Goal: Information Seeking & Learning: Learn about a topic

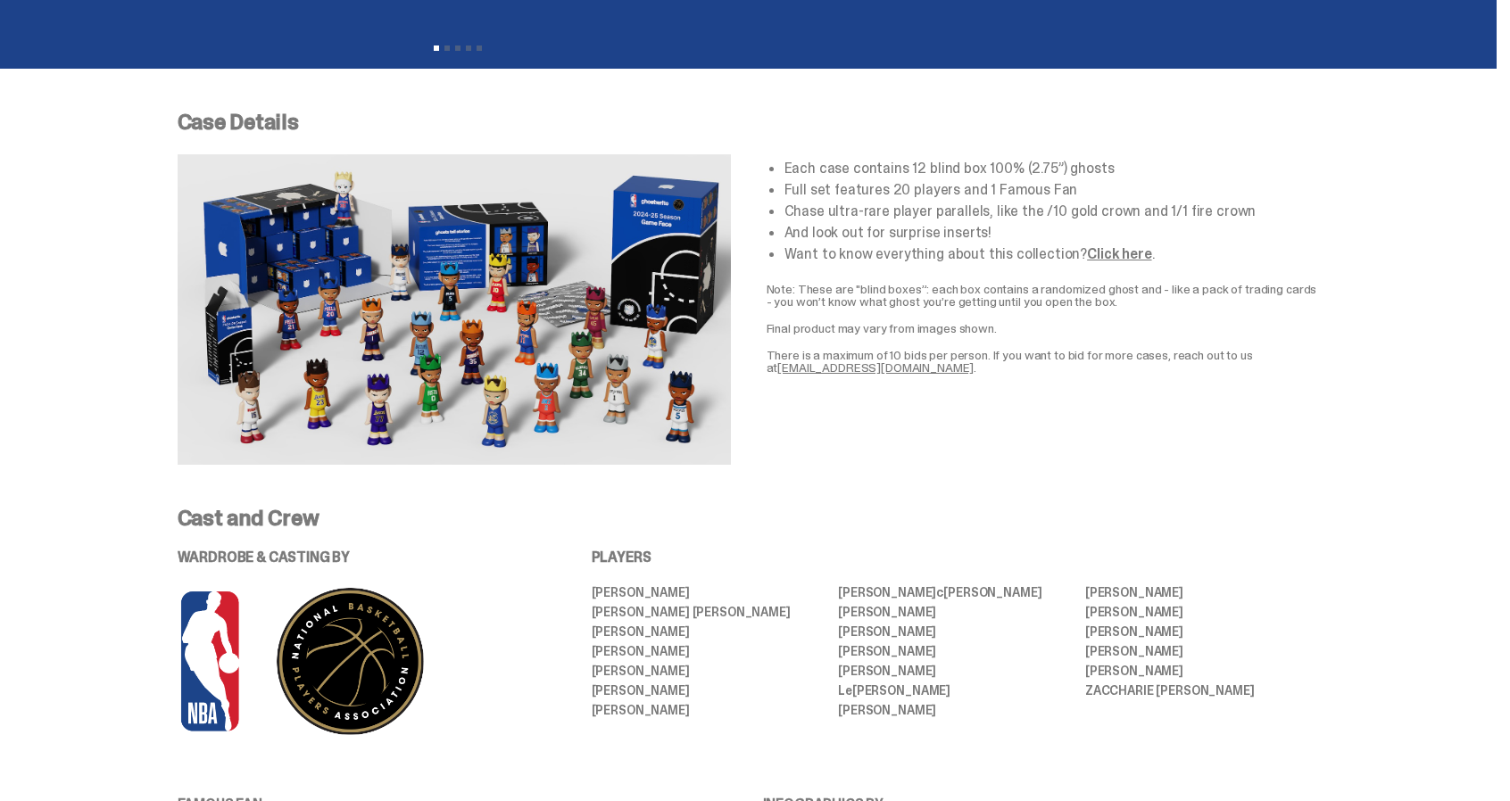
scroll to position [651, 0]
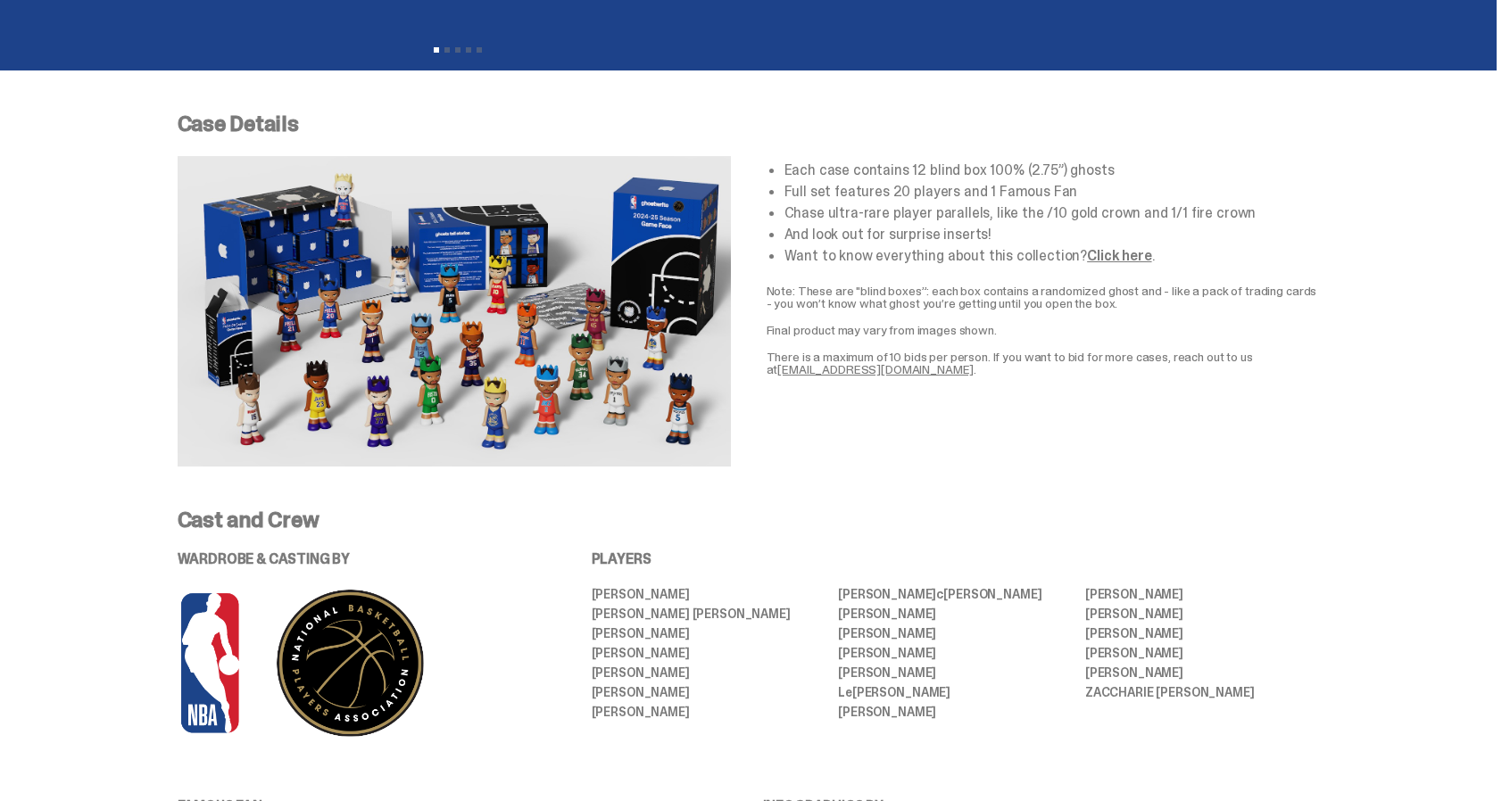
click at [1019, 630] on li "[PERSON_NAME]" at bounding box center [955, 633] width 235 height 12
drag, startPoint x: 1019, startPoint y: 630, endPoint x: 999, endPoint y: 575, distance: 58.7
click at [999, 575] on div "PLAYERS [PERSON_NAME] [PERSON_NAME] [PERSON_NAME] [PERSON_NAME] [PERSON_NAME] […" at bounding box center [956, 645] width 728 height 187
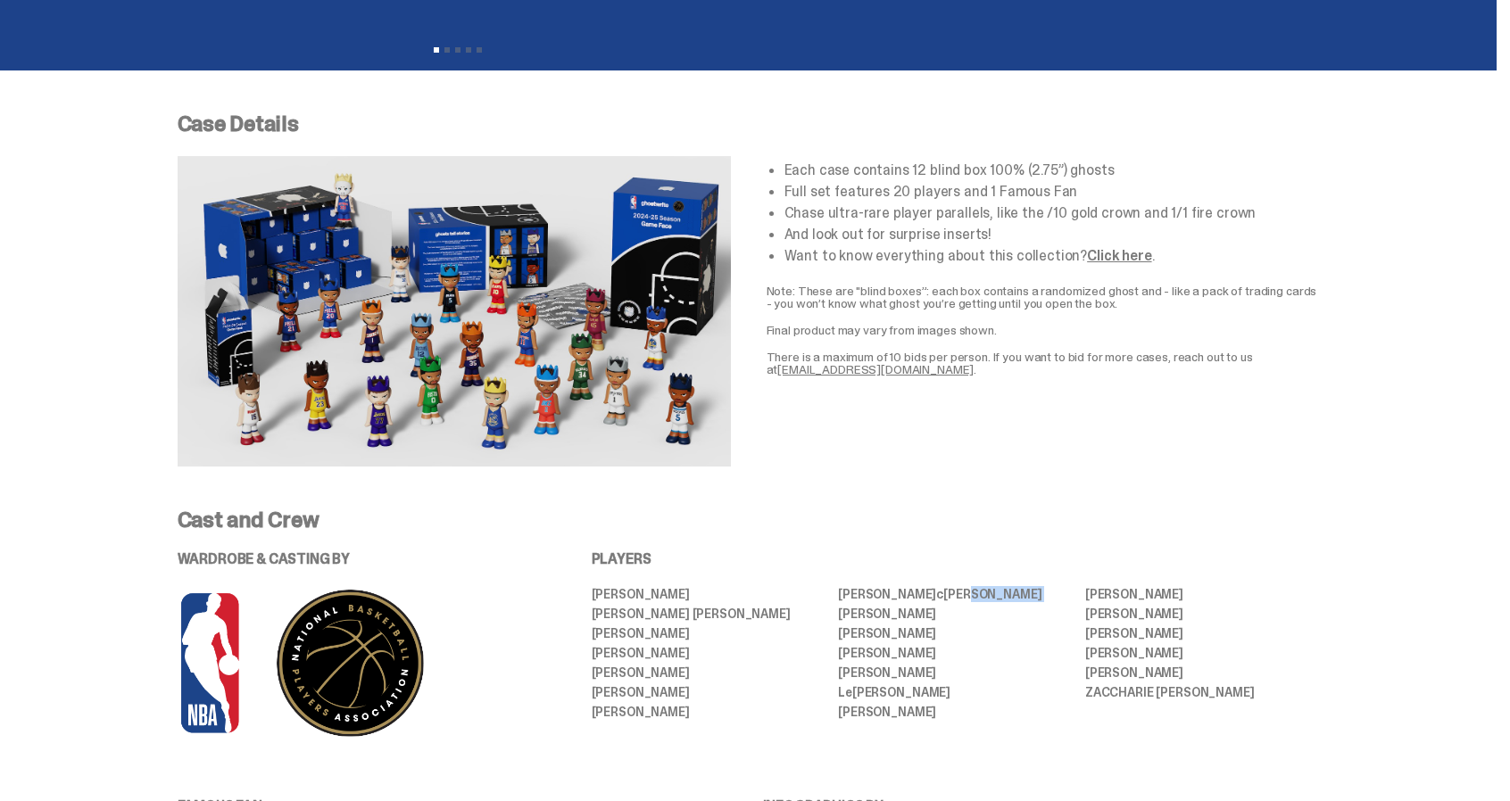
click at [999, 575] on div "PLAYERS [PERSON_NAME] [PERSON_NAME] [PERSON_NAME] [PERSON_NAME] [PERSON_NAME] […" at bounding box center [956, 645] width 728 height 187
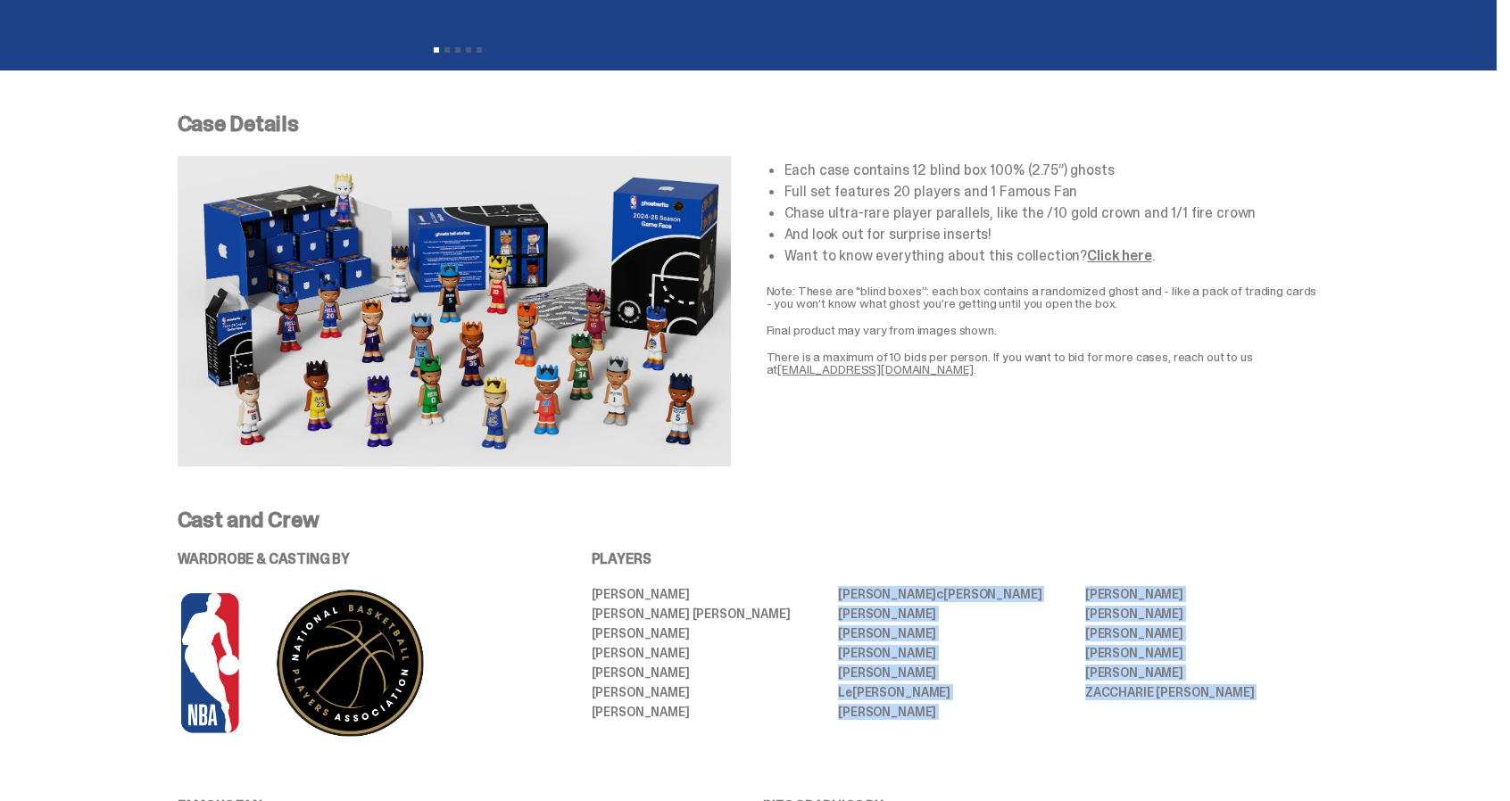
drag, startPoint x: 999, startPoint y: 575, endPoint x: 1212, endPoint y: 708, distance: 250.6
click at [1212, 708] on div "PLAYERS [PERSON_NAME] [PERSON_NAME] [PERSON_NAME] [PERSON_NAME] [PERSON_NAME] […" at bounding box center [956, 645] width 728 height 187
click at [1212, 708] on ul "[PERSON_NAME] [PERSON_NAME] [PERSON_NAME] [PERSON_NAME] [PERSON_NAME] [PERSON_N…" at bounding box center [956, 653] width 728 height 131
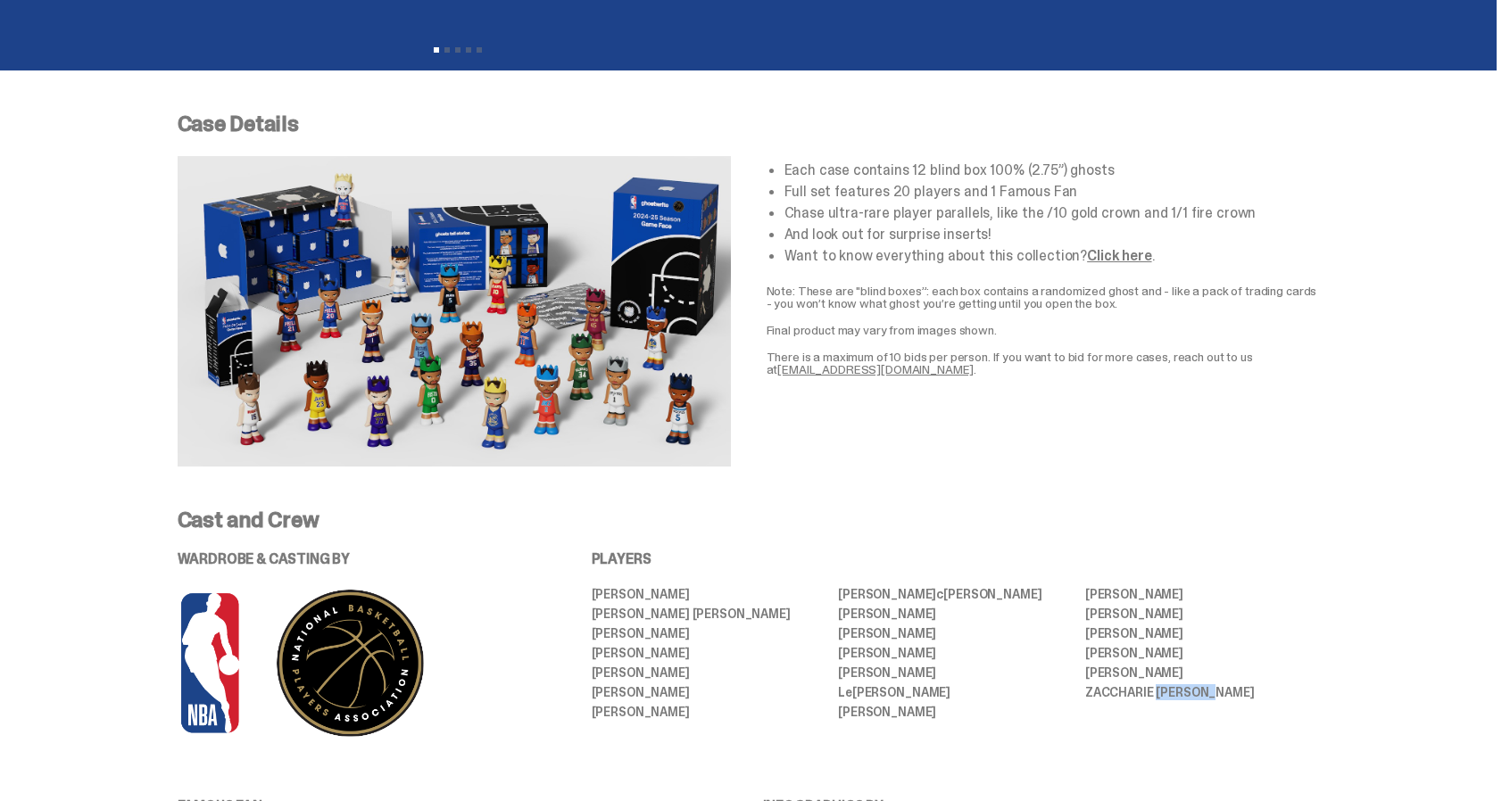
click at [1212, 708] on ul "[PERSON_NAME] [PERSON_NAME] [PERSON_NAME] [PERSON_NAME] [PERSON_NAME] [PERSON_N…" at bounding box center [956, 653] width 728 height 131
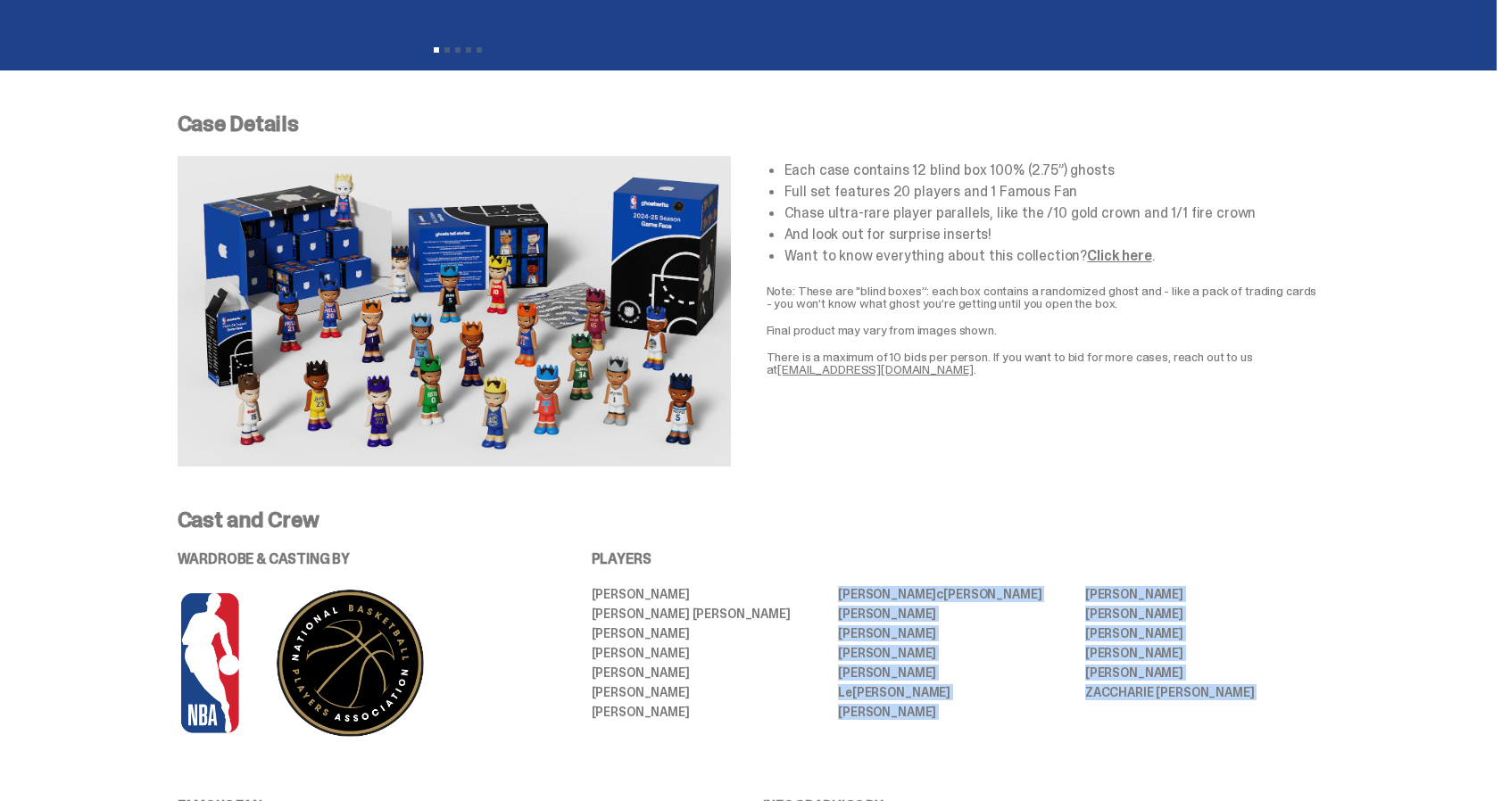
drag, startPoint x: 1212, startPoint y: 708, endPoint x: 1058, endPoint y: 579, distance: 200.2
click at [1058, 579] on div "PLAYERS [PERSON_NAME] [PERSON_NAME] [PERSON_NAME] [PERSON_NAME] [PERSON_NAME] […" at bounding box center [956, 645] width 728 height 187
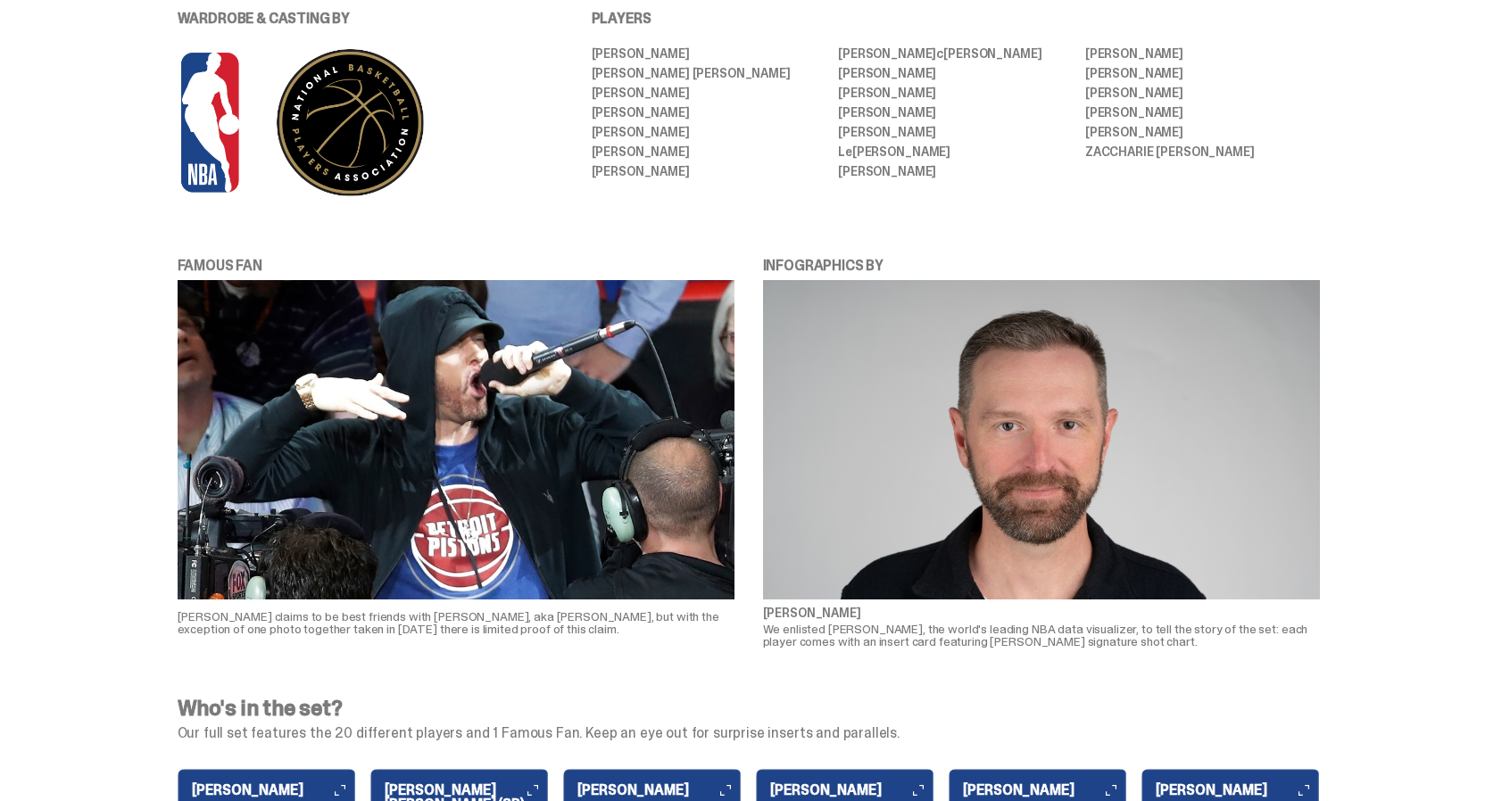
scroll to position [1196, 0]
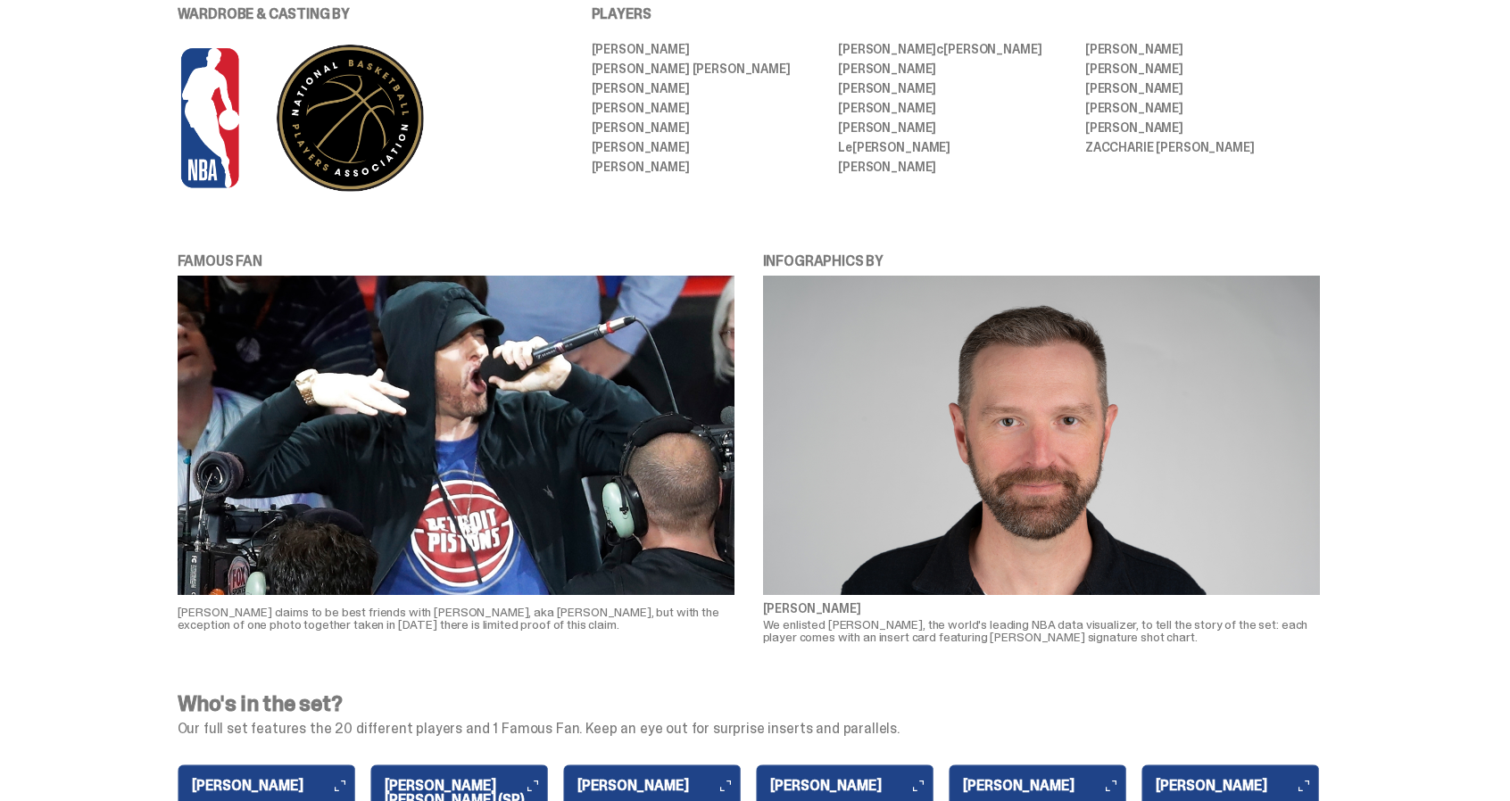
click at [380, 411] on img at bounding box center [456, 435] width 557 height 319
drag, startPoint x: 380, startPoint y: 411, endPoint x: 519, endPoint y: 639, distance: 266.8
click at [519, 639] on div "FAMOUS FAN [PERSON_NAME] claims to be best friends with [PERSON_NAME], aka [PER…" at bounding box center [456, 447] width 557 height 393
click at [519, 639] on div "[PERSON_NAME] claims to be best friends with [PERSON_NAME], aka [PERSON_NAME], …" at bounding box center [456, 622] width 557 height 41
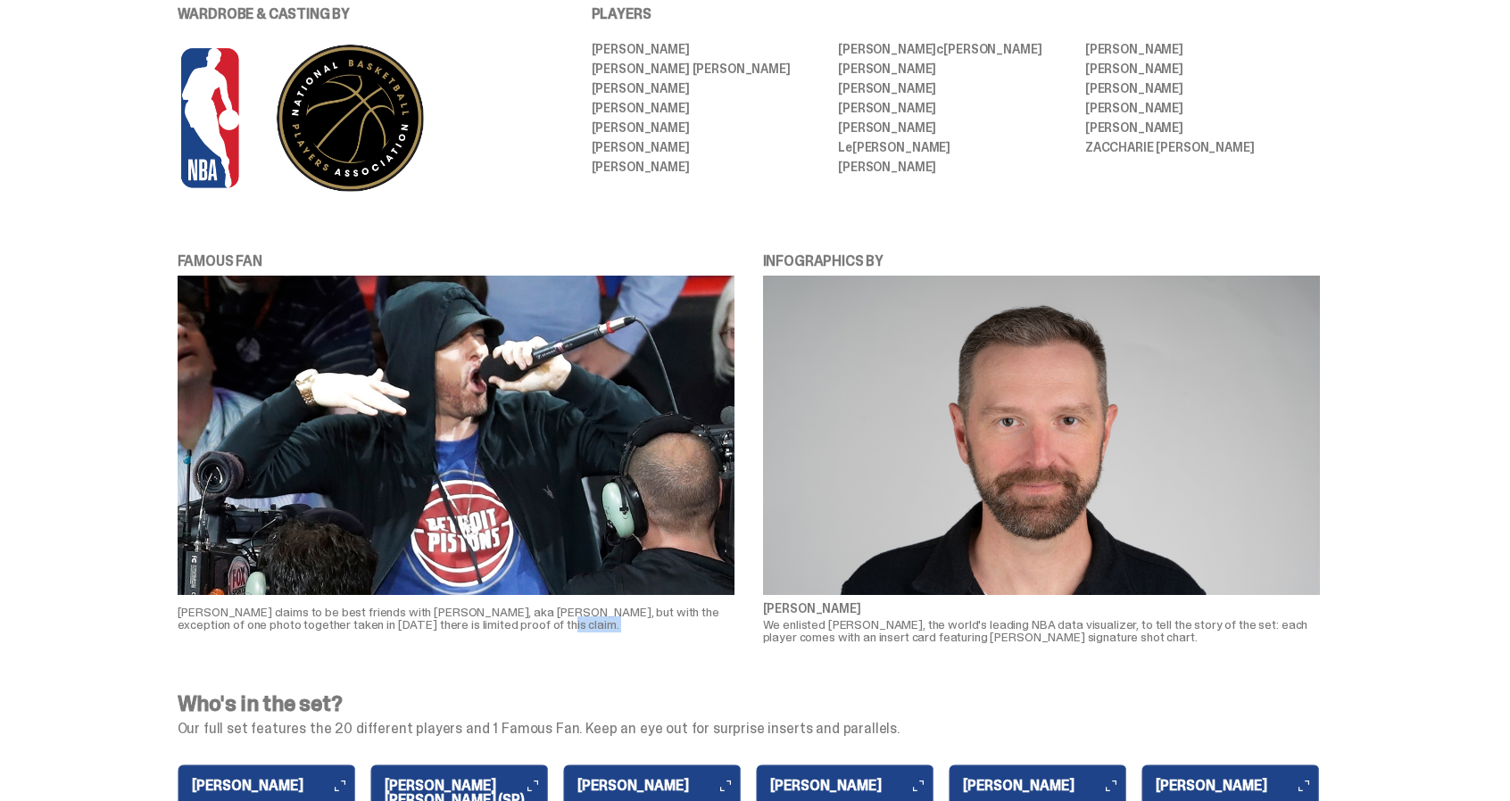
click at [519, 639] on div "[PERSON_NAME] claims to be best friends with [PERSON_NAME], aka [PERSON_NAME], …" at bounding box center [456, 622] width 557 height 41
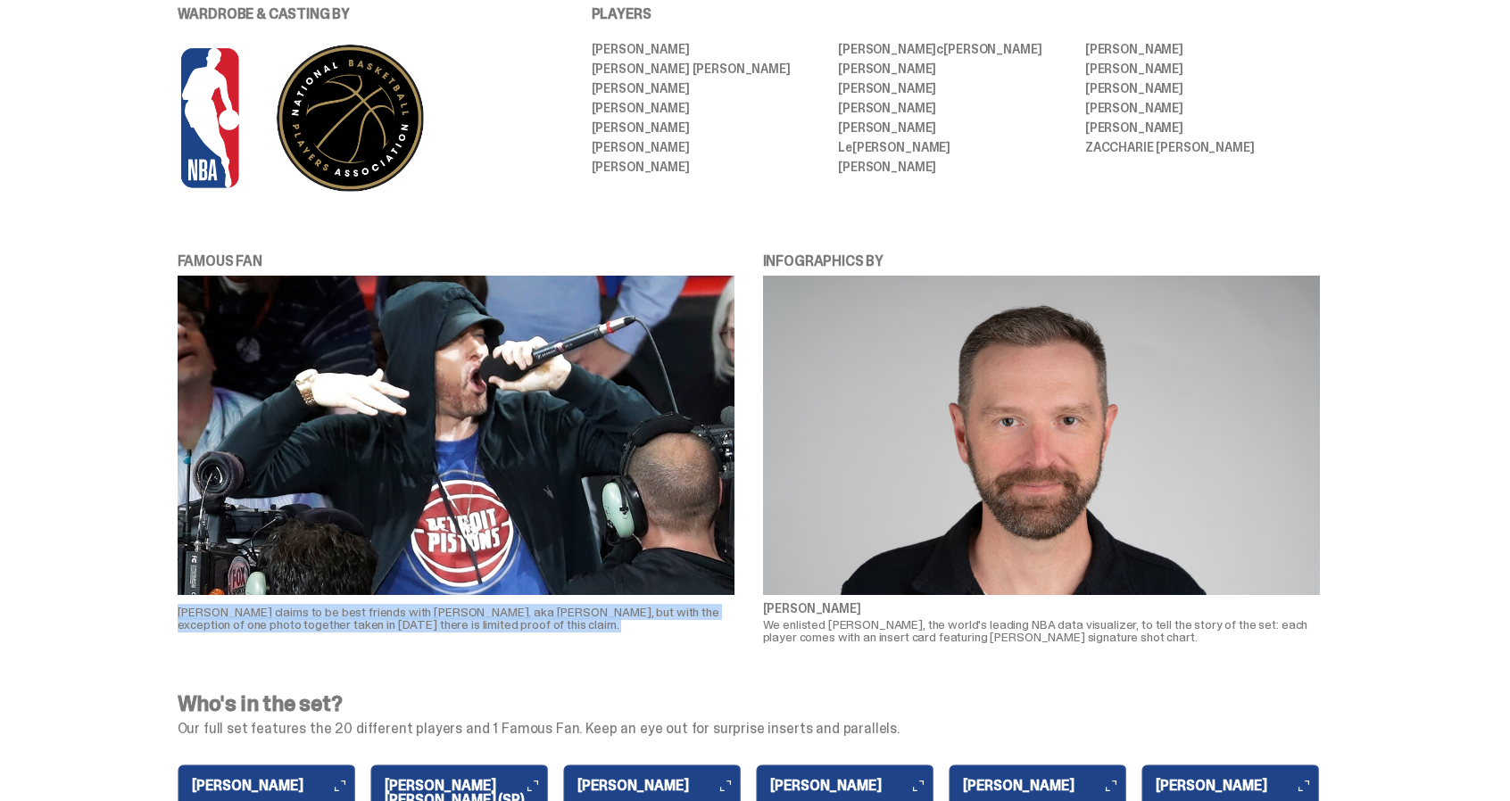
click at [519, 639] on div "[PERSON_NAME] claims to be best friends with [PERSON_NAME], aka [PERSON_NAME], …" at bounding box center [456, 622] width 557 height 41
click at [521, 635] on div "[PERSON_NAME] claims to be best friends with [PERSON_NAME], aka [PERSON_NAME], …" at bounding box center [456, 622] width 557 height 41
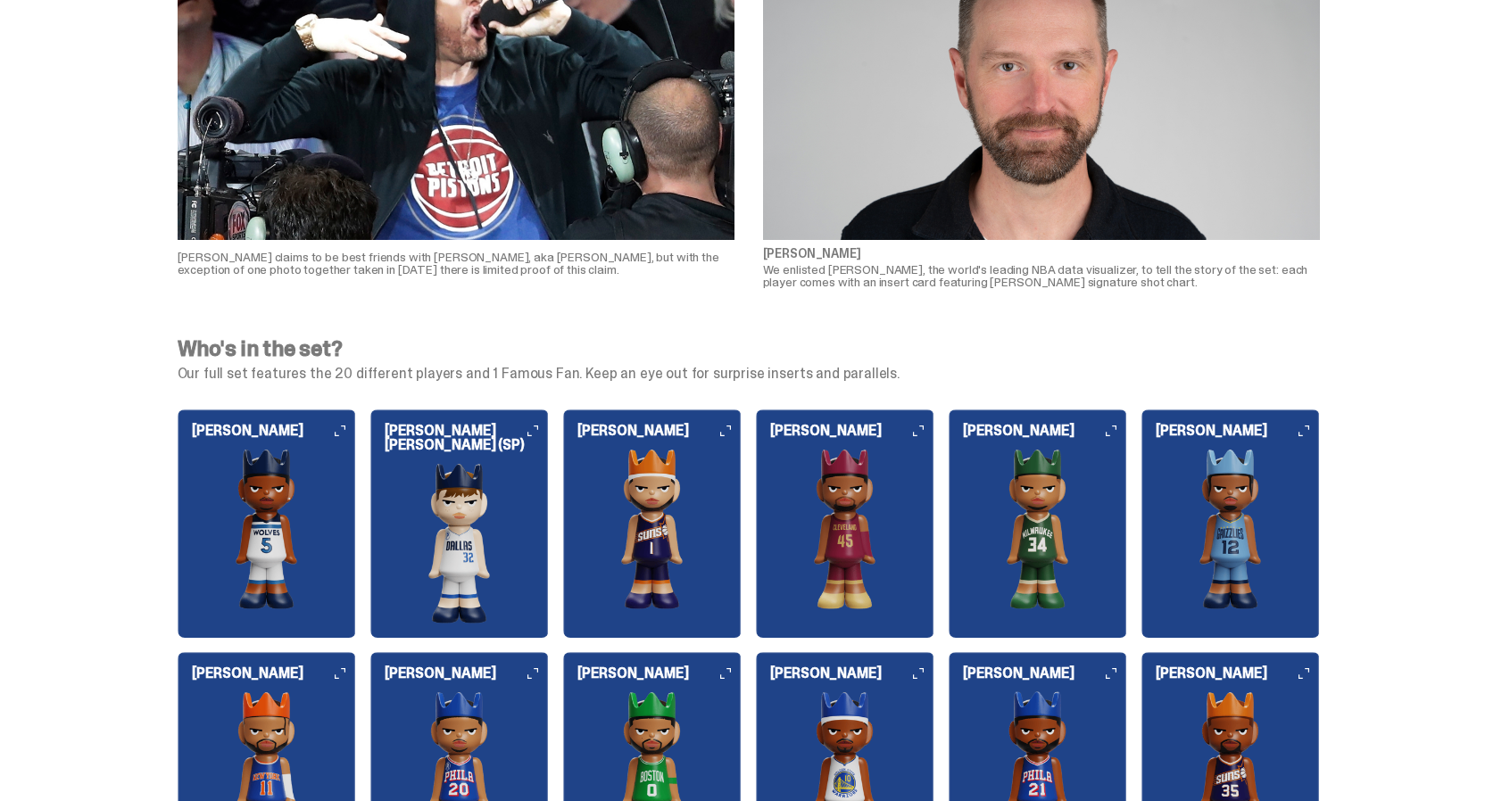
scroll to position [1550, 0]
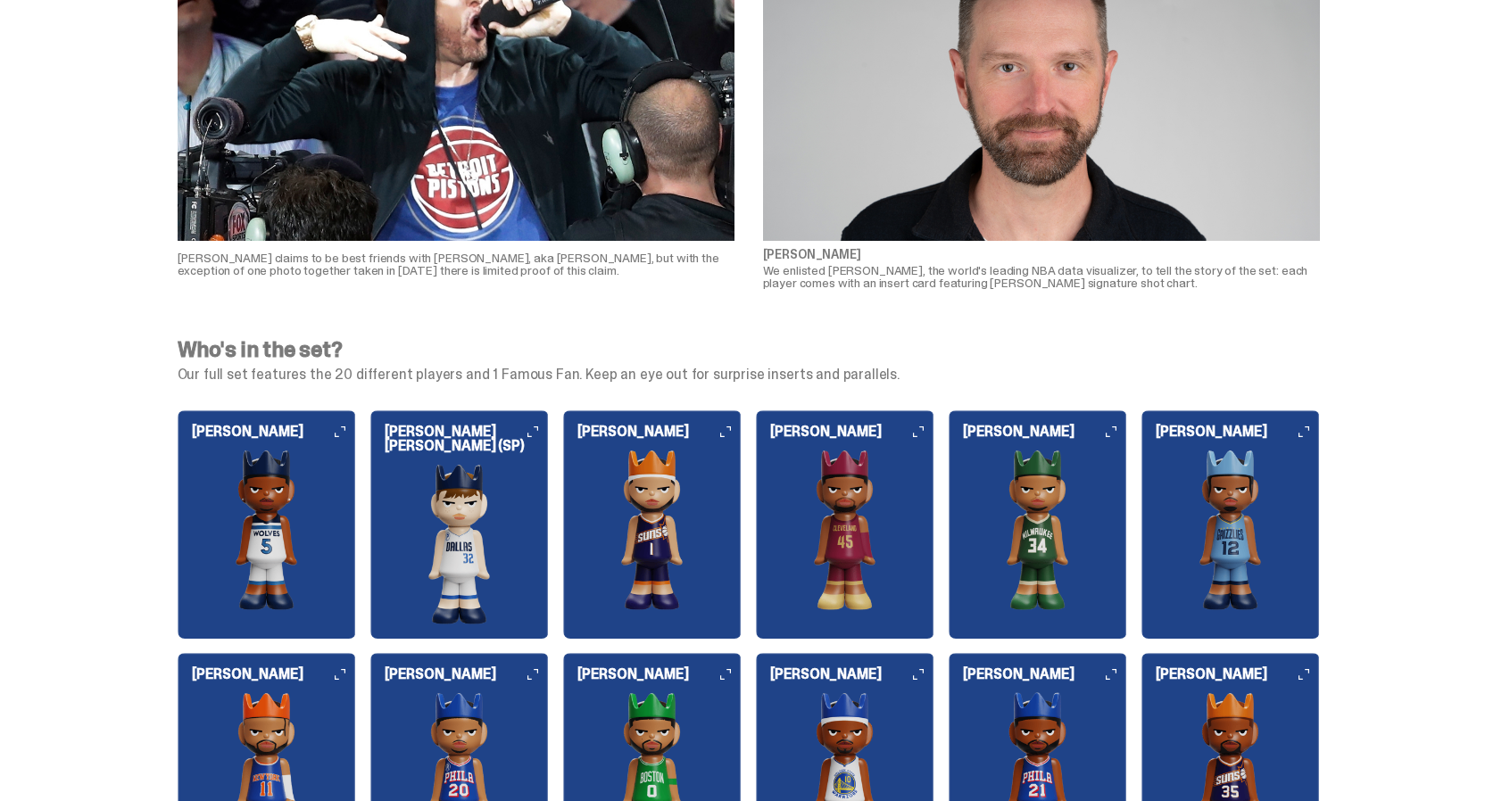
click at [481, 440] on div "[PERSON_NAME] [PERSON_NAME] (SP)" at bounding box center [459, 525] width 178 height 200
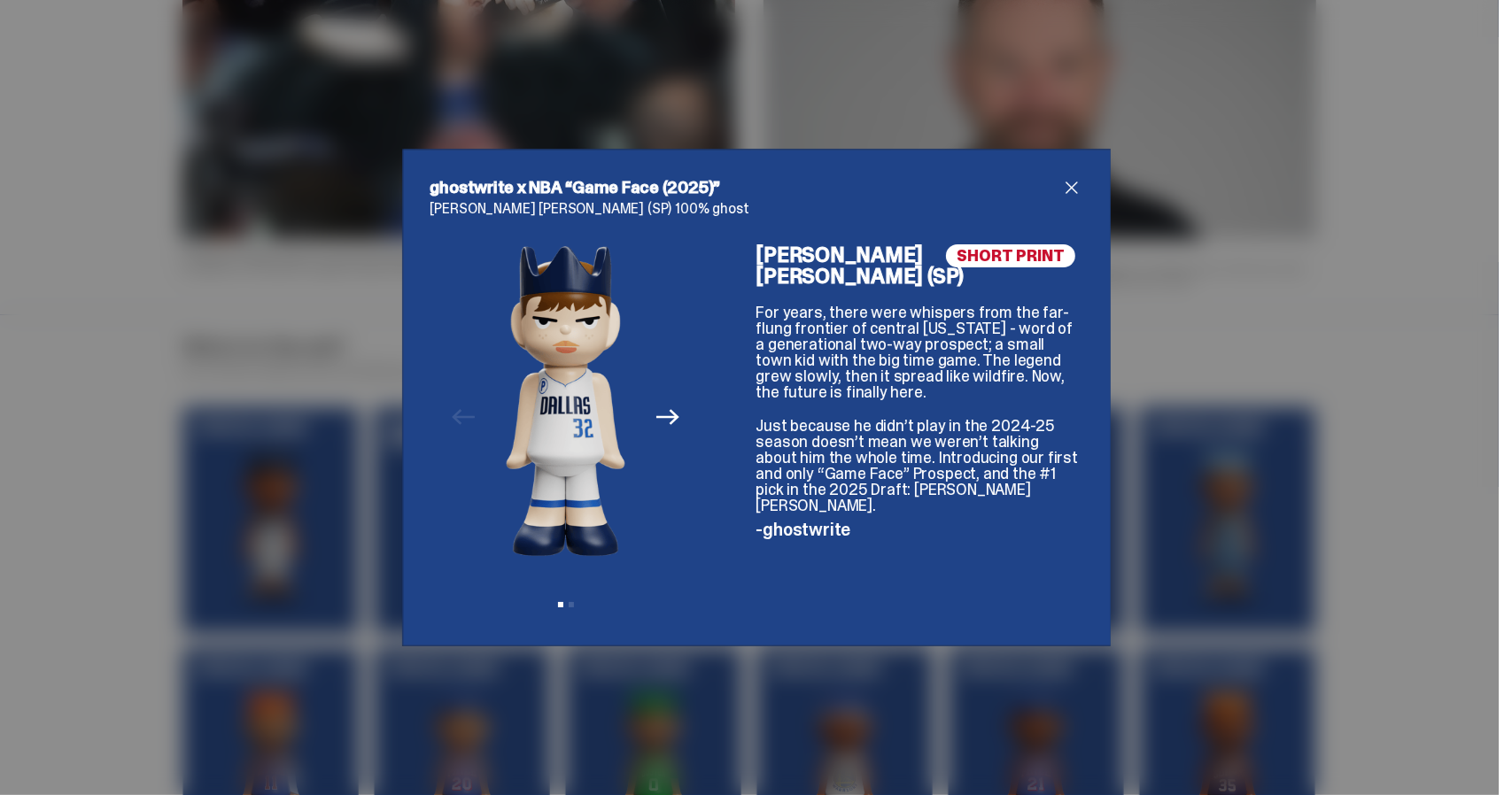
click at [1066, 192] on span "close" at bounding box center [1071, 187] width 21 height 21
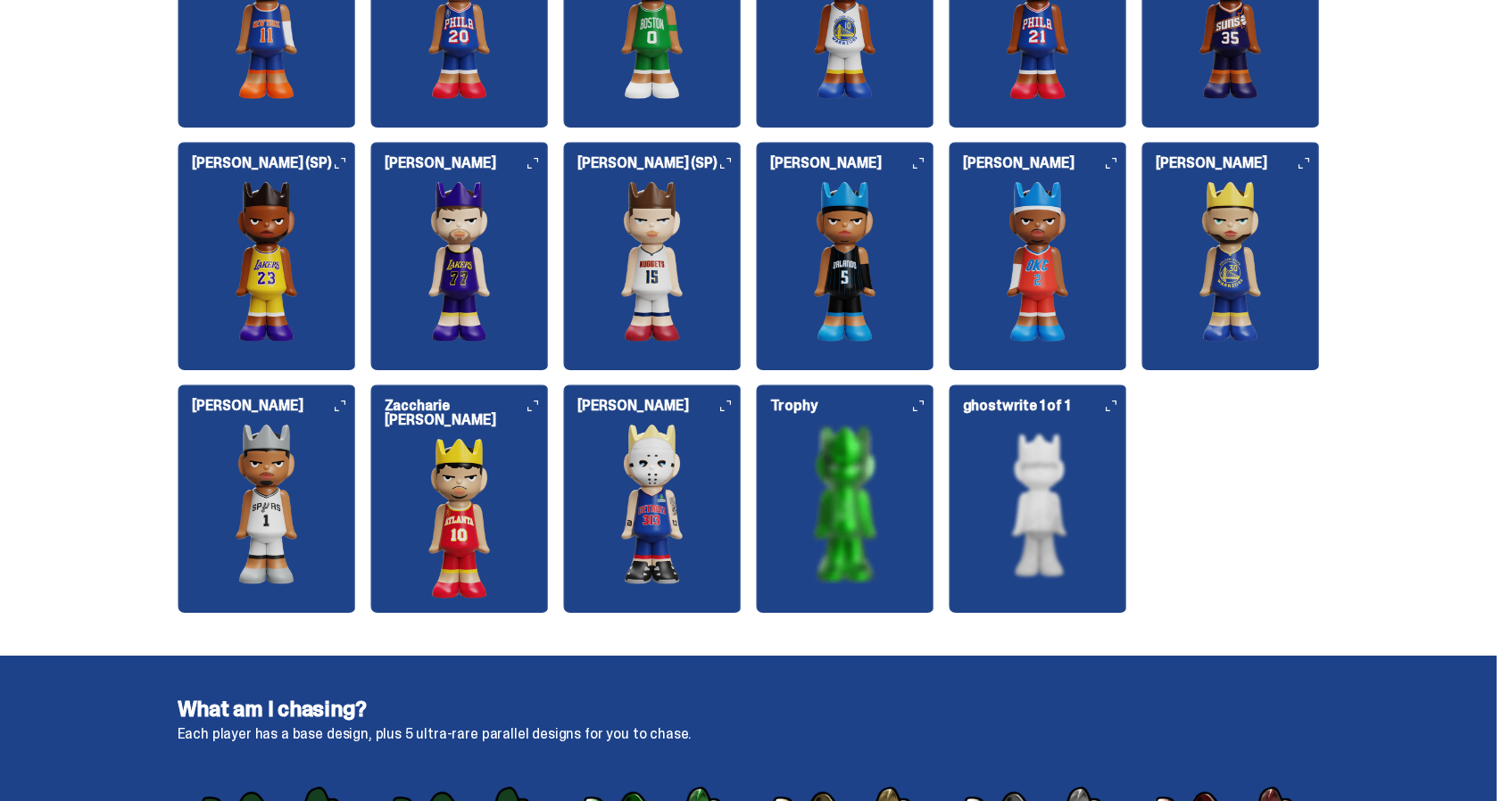
scroll to position [2304, 0]
click at [660, 538] on img at bounding box center [652, 504] width 178 height 161
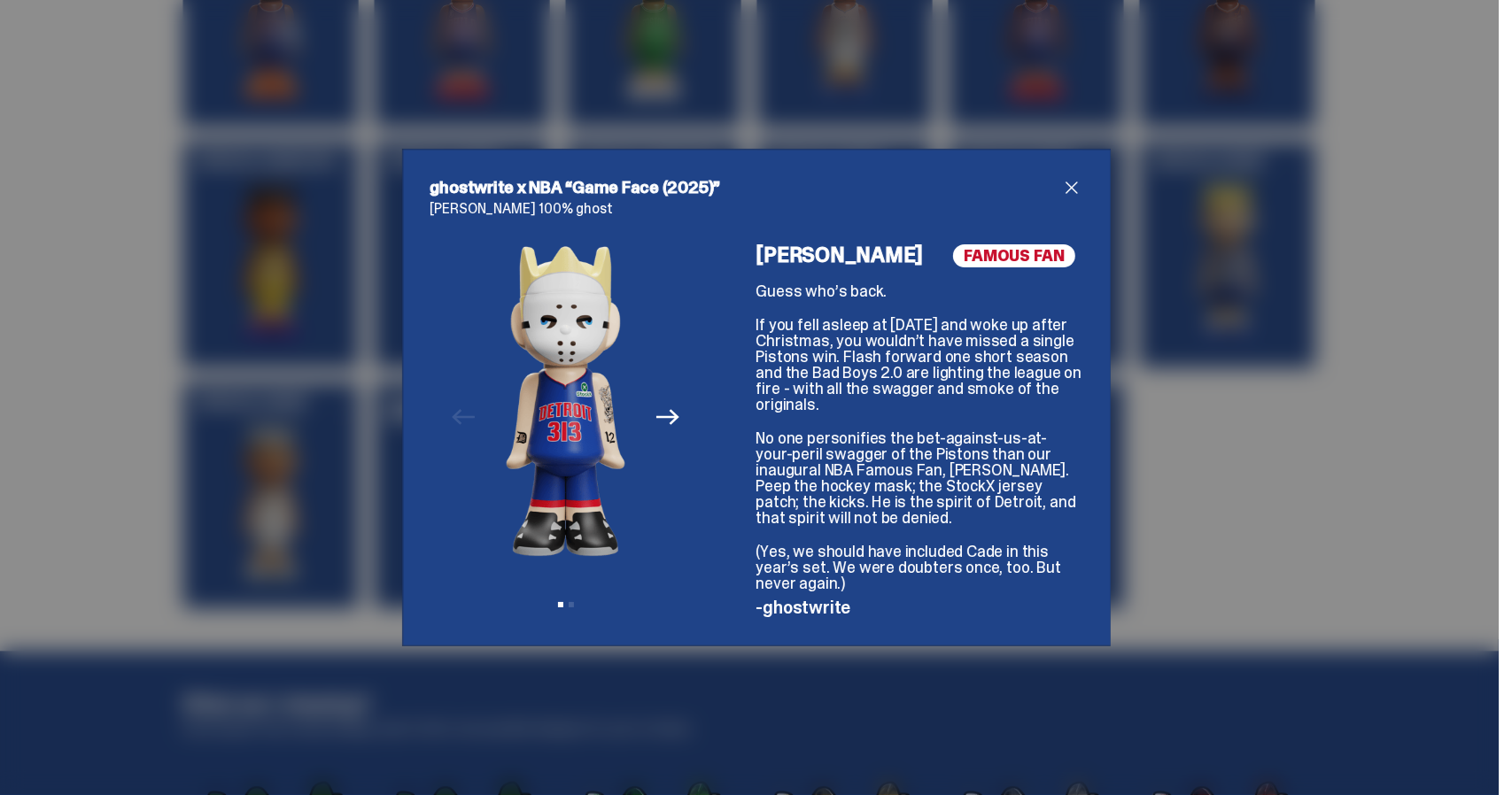
click at [1068, 193] on span "close" at bounding box center [1071, 187] width 21 height 21
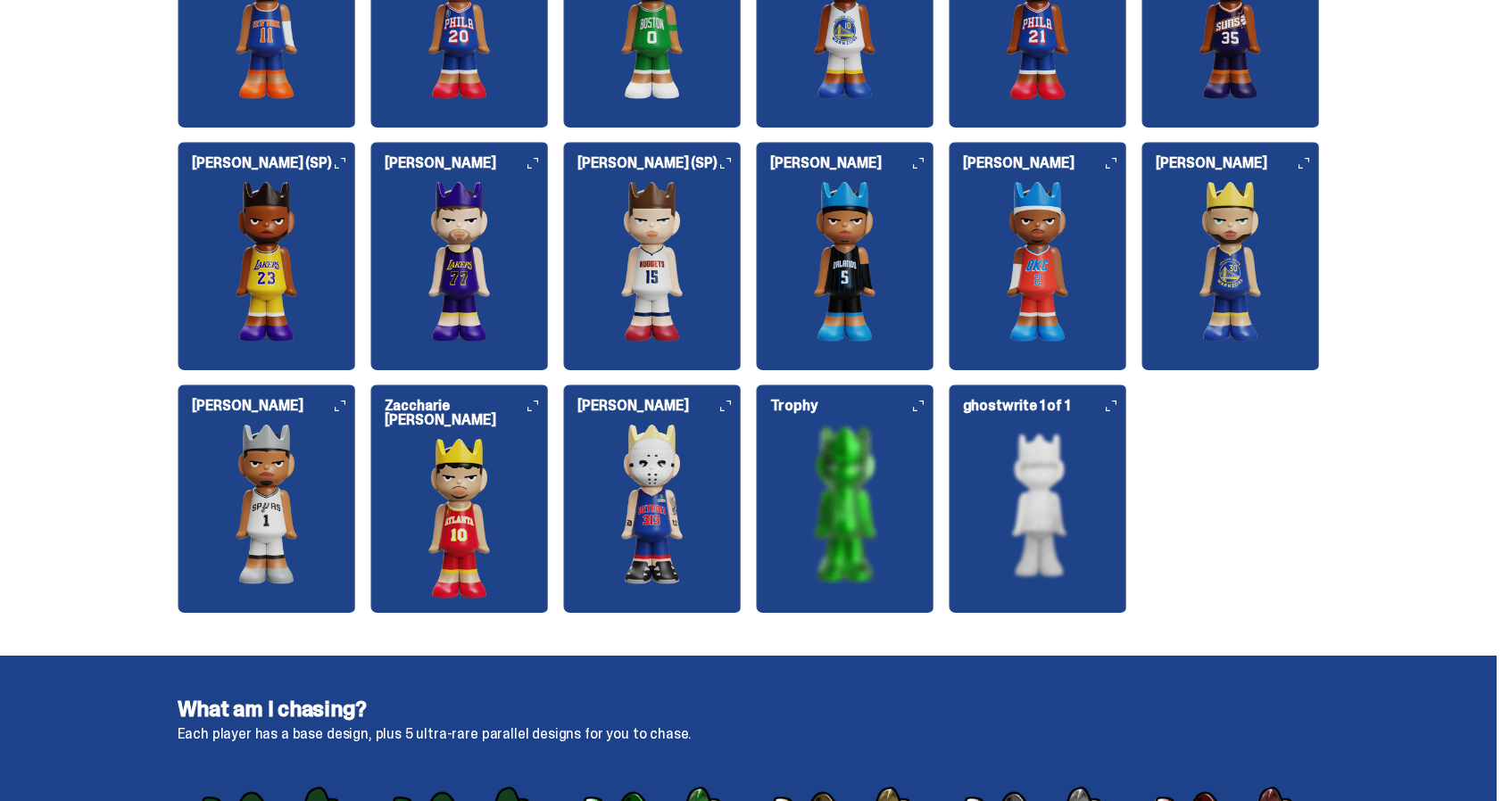
click at [1076, 194] on div "[PERSON_NAME]" at bounding box center [1038, 249] width 178 height 186
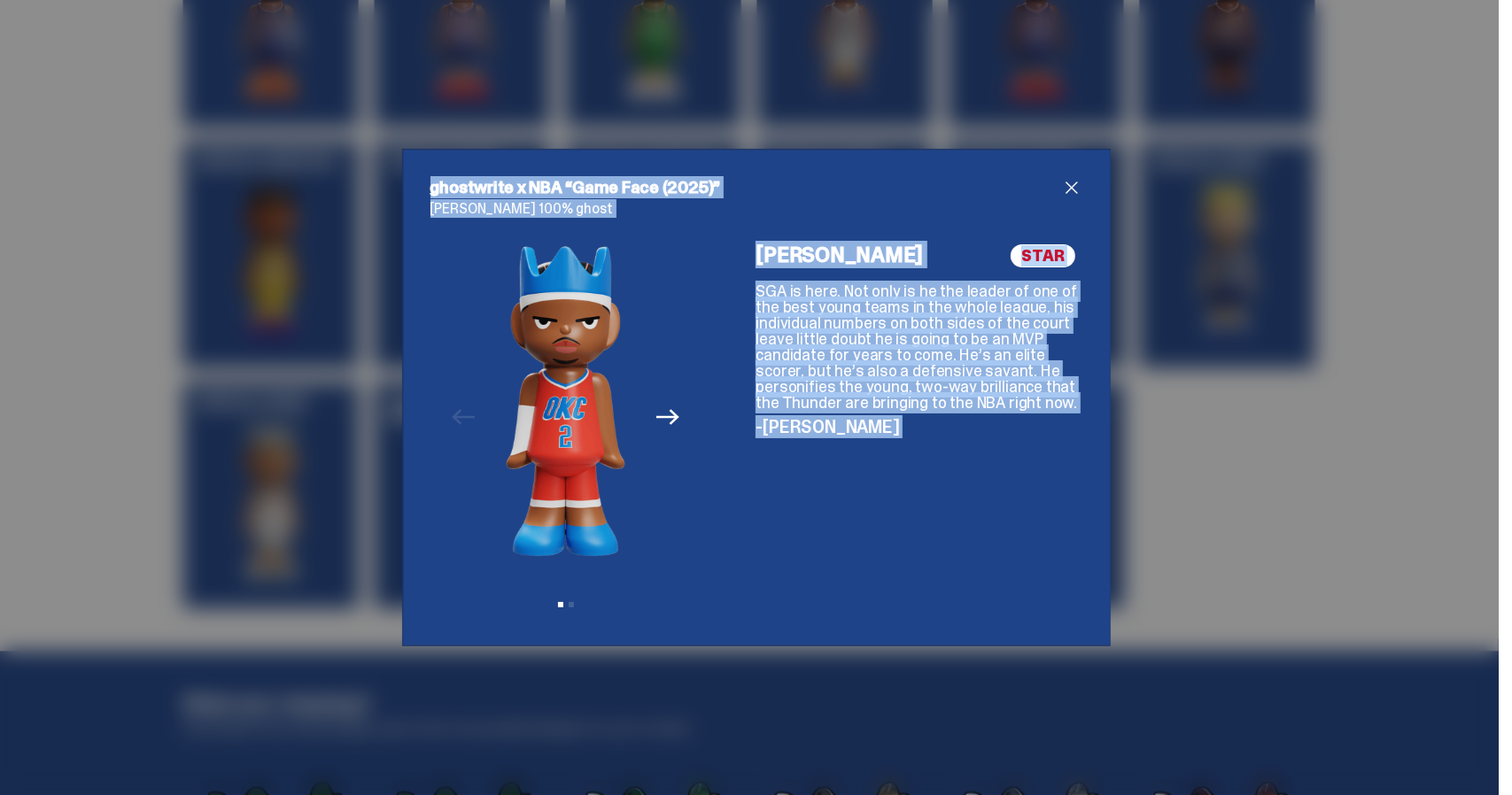
click at [1061, 196] on span "close" at bounding box center [1071, 187] width 21 height 21
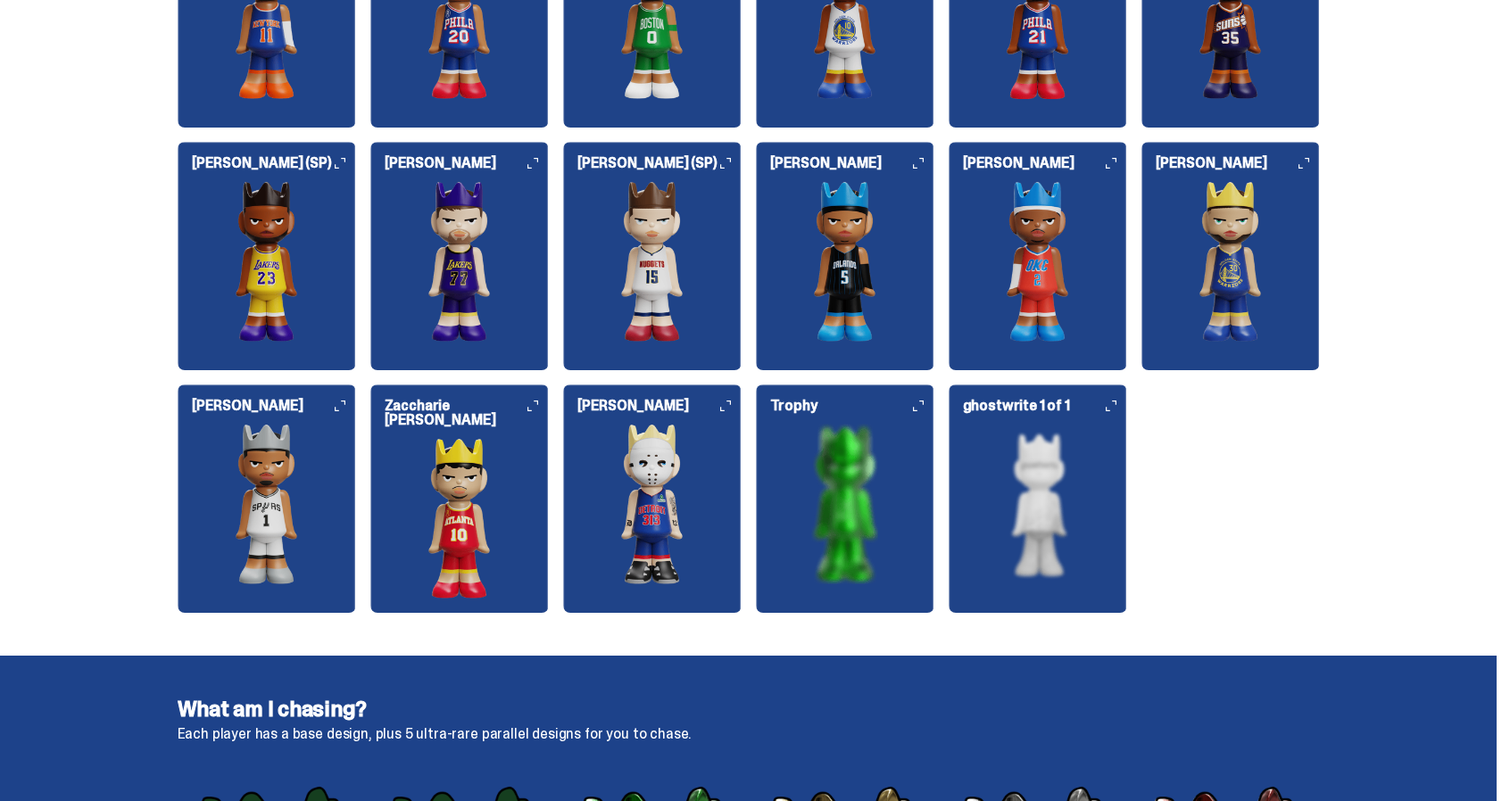
click at [805, 477] on img at bounding box center [845, 504] width 178 height 161
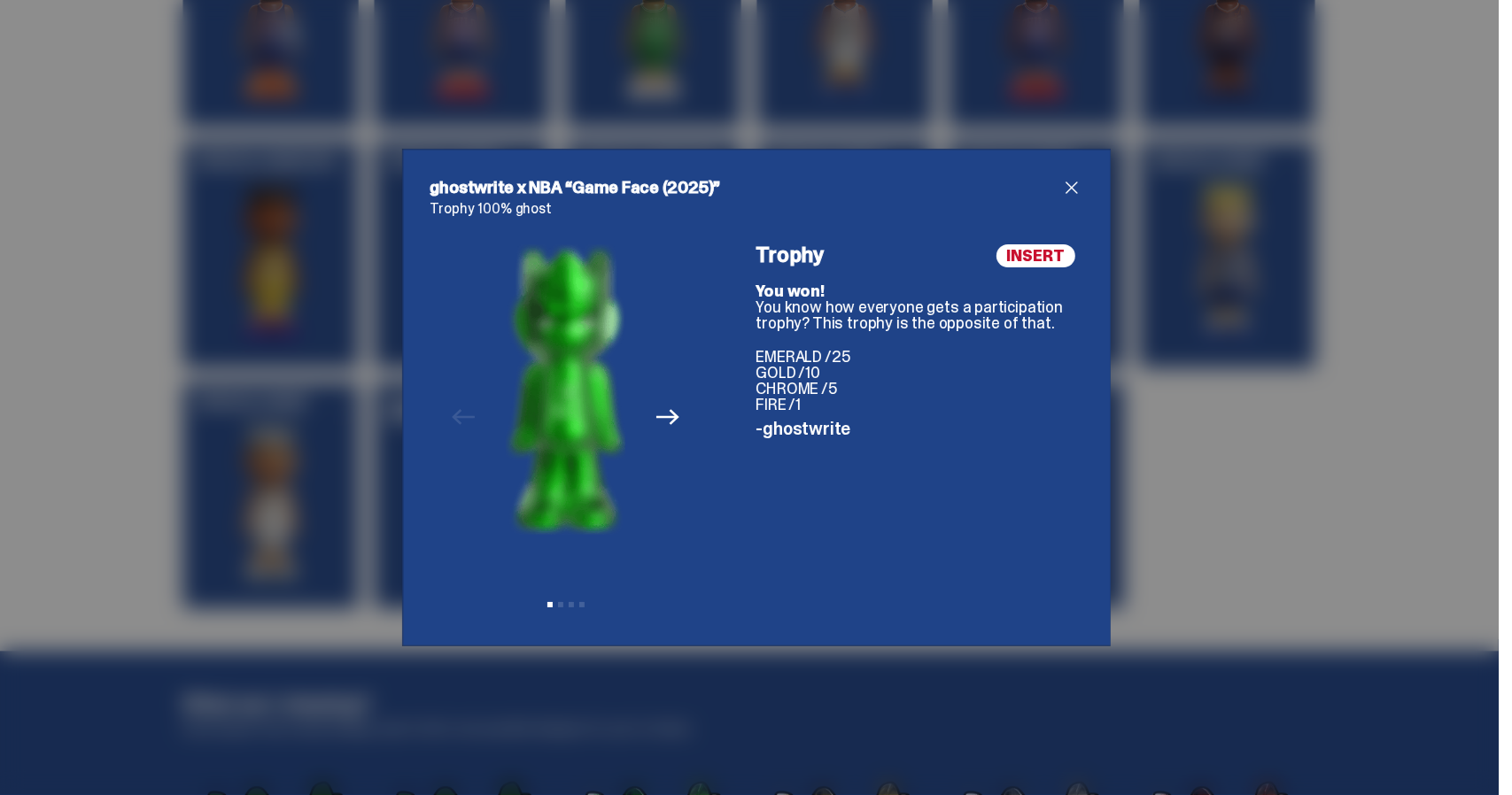
click at [801, 446] on div "INSERT Trophy You won! You know how everyone gets a participation trophy? This …" at bounding box center [918, 431] width 326 height 374
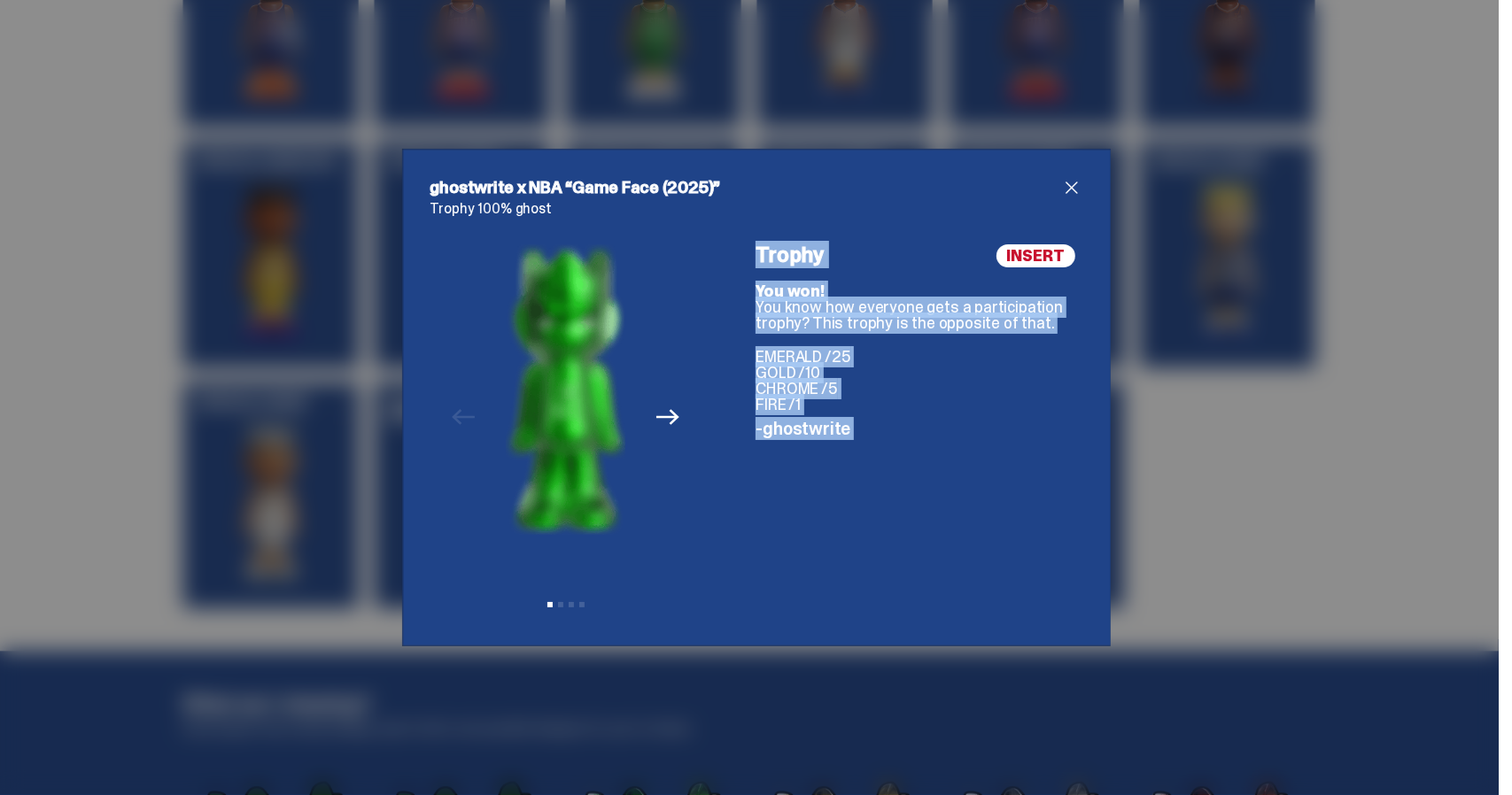
drag, startPoint x: 801, startPoint y: 446, endPoint x: 792, endPoint y: 256, distance: 190.2
click at [792, 256] on div "INSERT Trophy You won! You know how everyone gets a participation trophy? This …" at bounding box center [918, 431] width 326 height 374
click at [792, 256] on h4 "Trophy" at bounding box center [918, 254] width 326 height 21
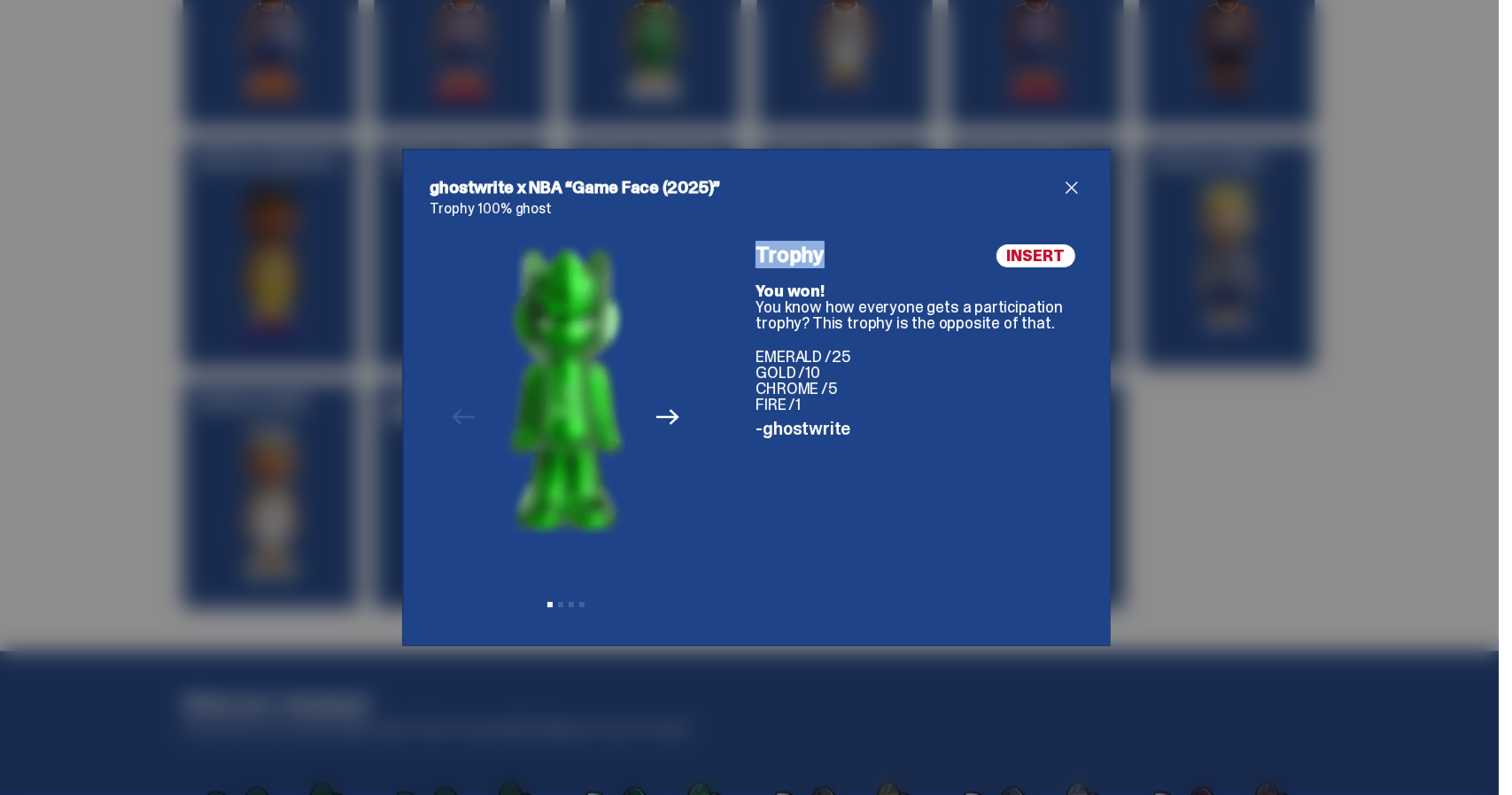
click at [792, 256] on h4 "Trophy" at bounding box center [918, 254] width 326 height 21
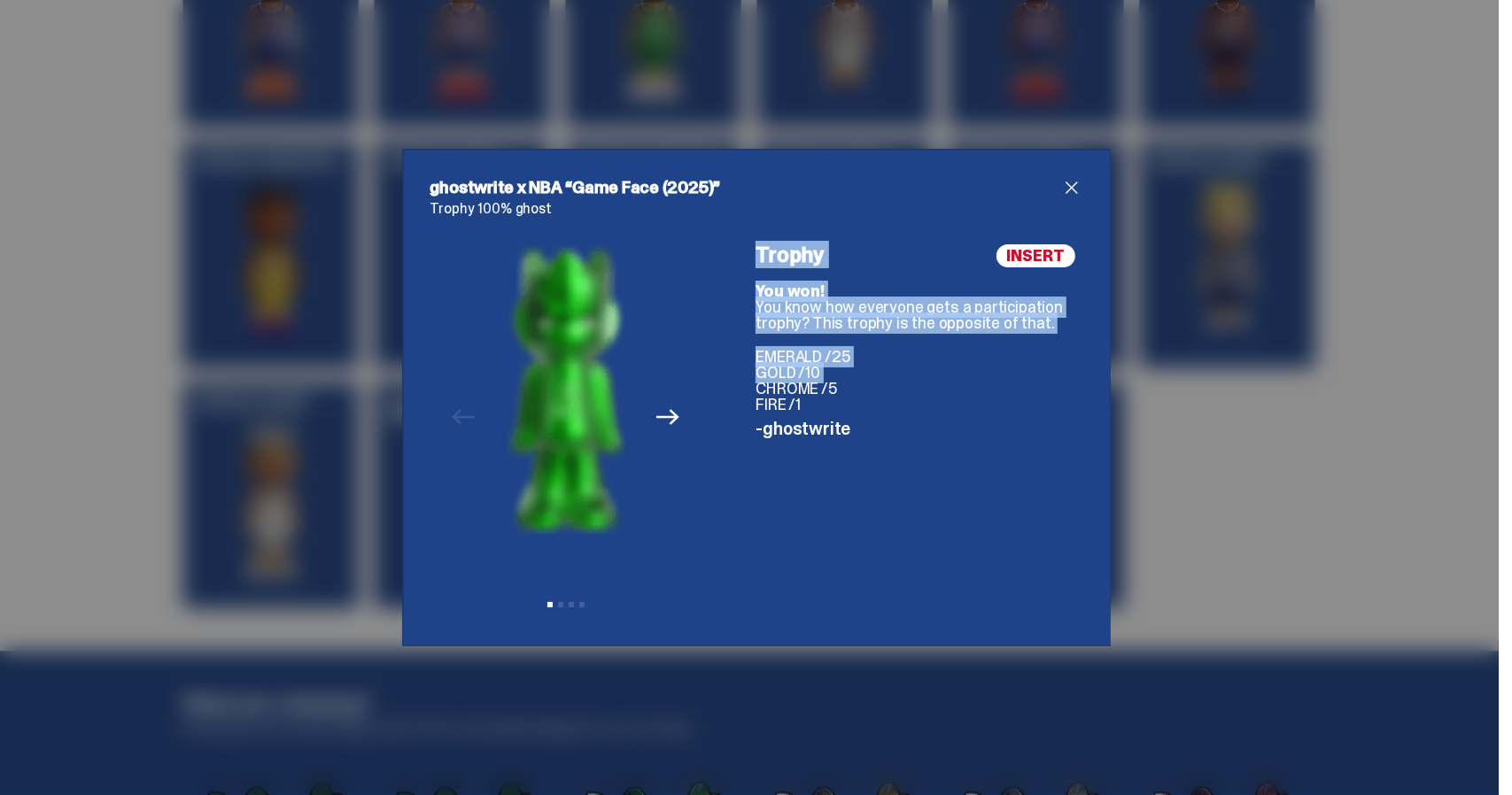
drag, startPoint x: 792, startPoint y: 256, endPoint x: 929, endPoint y: 381, distance: 185.5
click at [929, 381] on div "INSERT Trophy You won! You know how everyone gets a participation trophy? This …" at bounding box center [918, 431] width 326 height 374
click at [929, 381] on p "EMERALD /25 GOLD /10 CHROME /5 FIRE /1" at bounding box center [918, 381] width 326 height 64
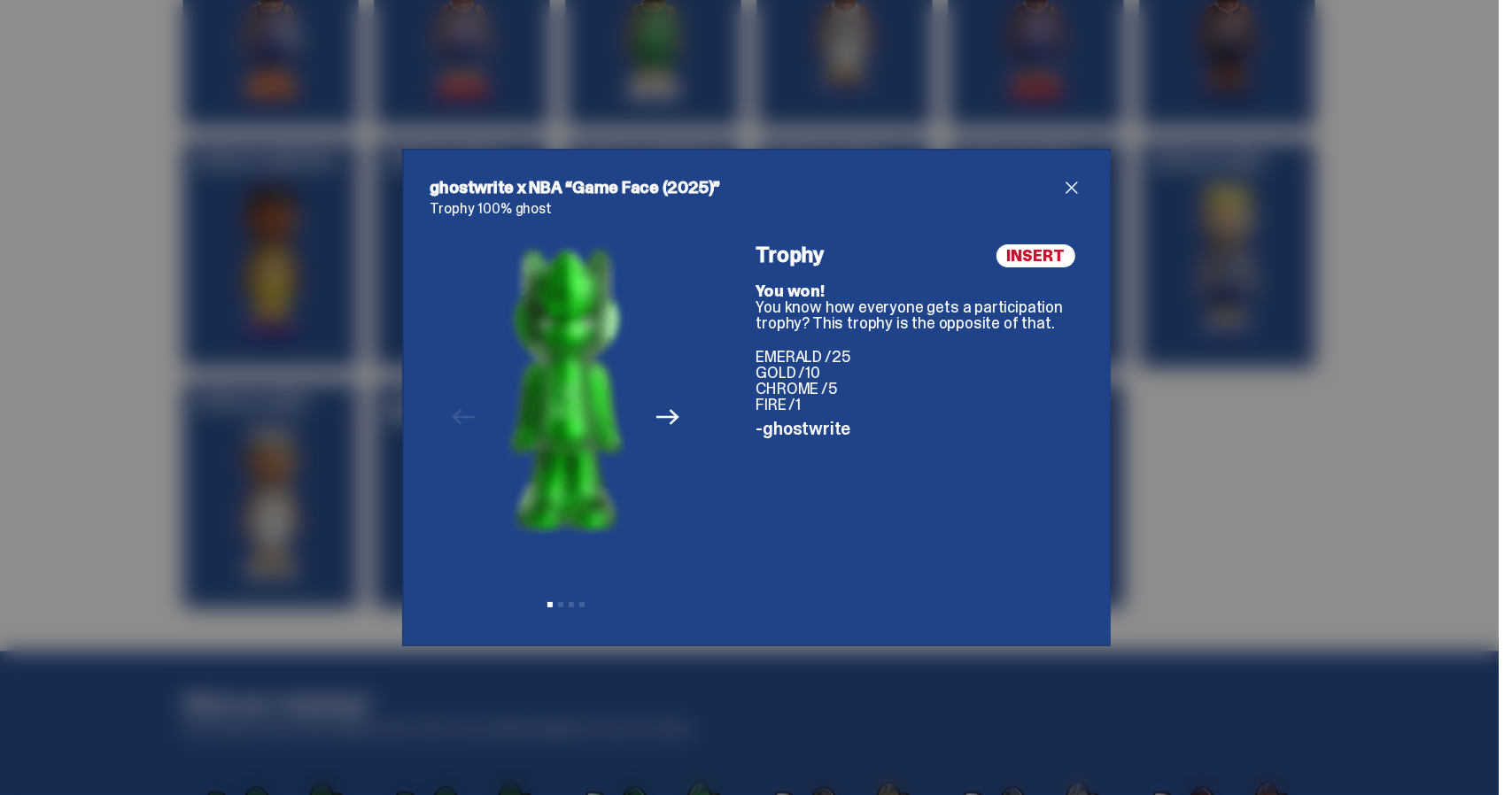
click at [1074, 196] on span "close" at bounding box center [1071, 187] width 21 height 21
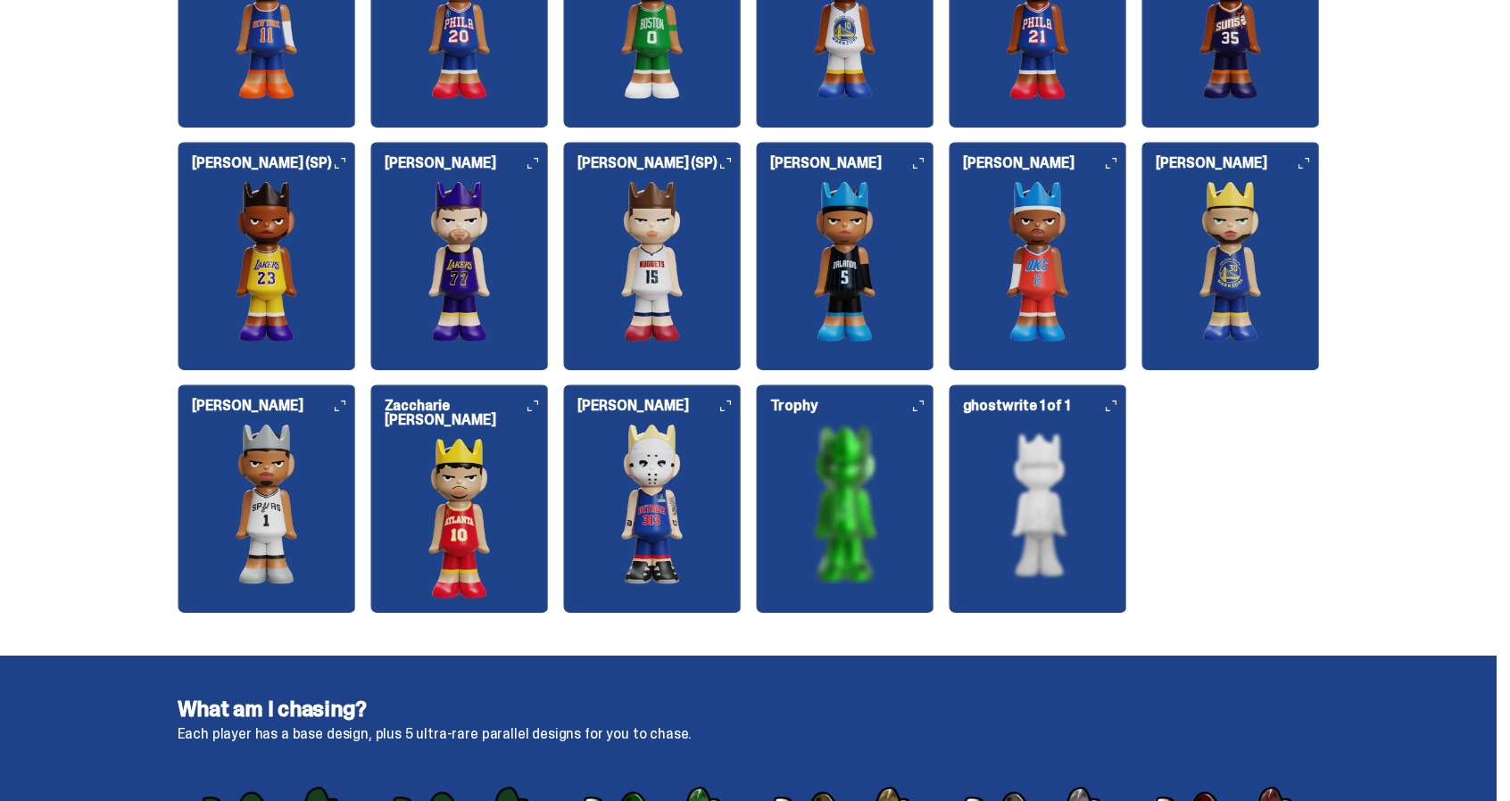
click at [1084, 478] on img at bounding box center [1038, 504] width 178 height 161
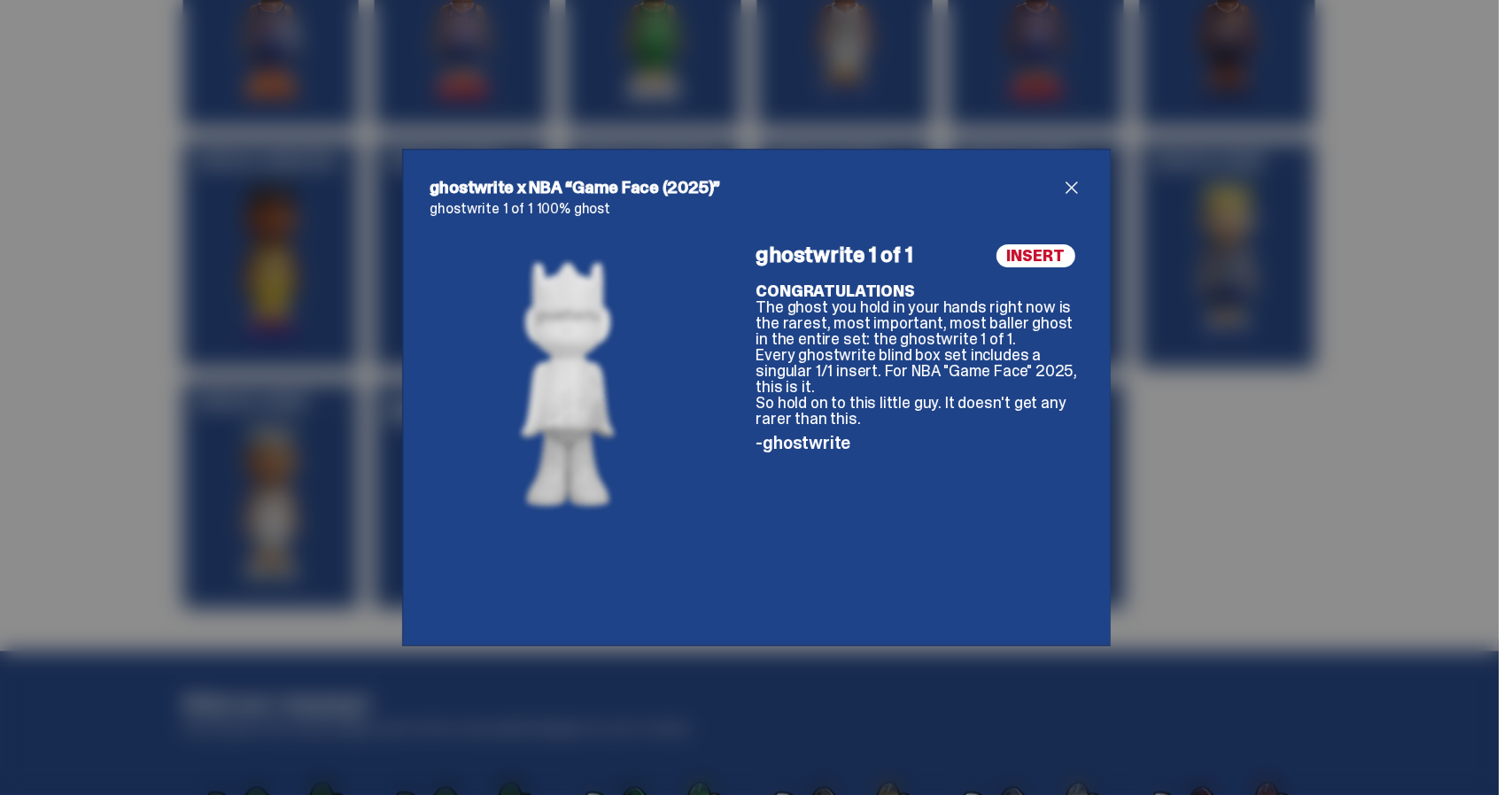
click at [1076, 474] on div "ghostwrite x NBA “Game Face (2025)” ghostwrite 1 of 1 100% ghost INSERT ghostwr…" at bounding box center [756, 398] width 709 height 498
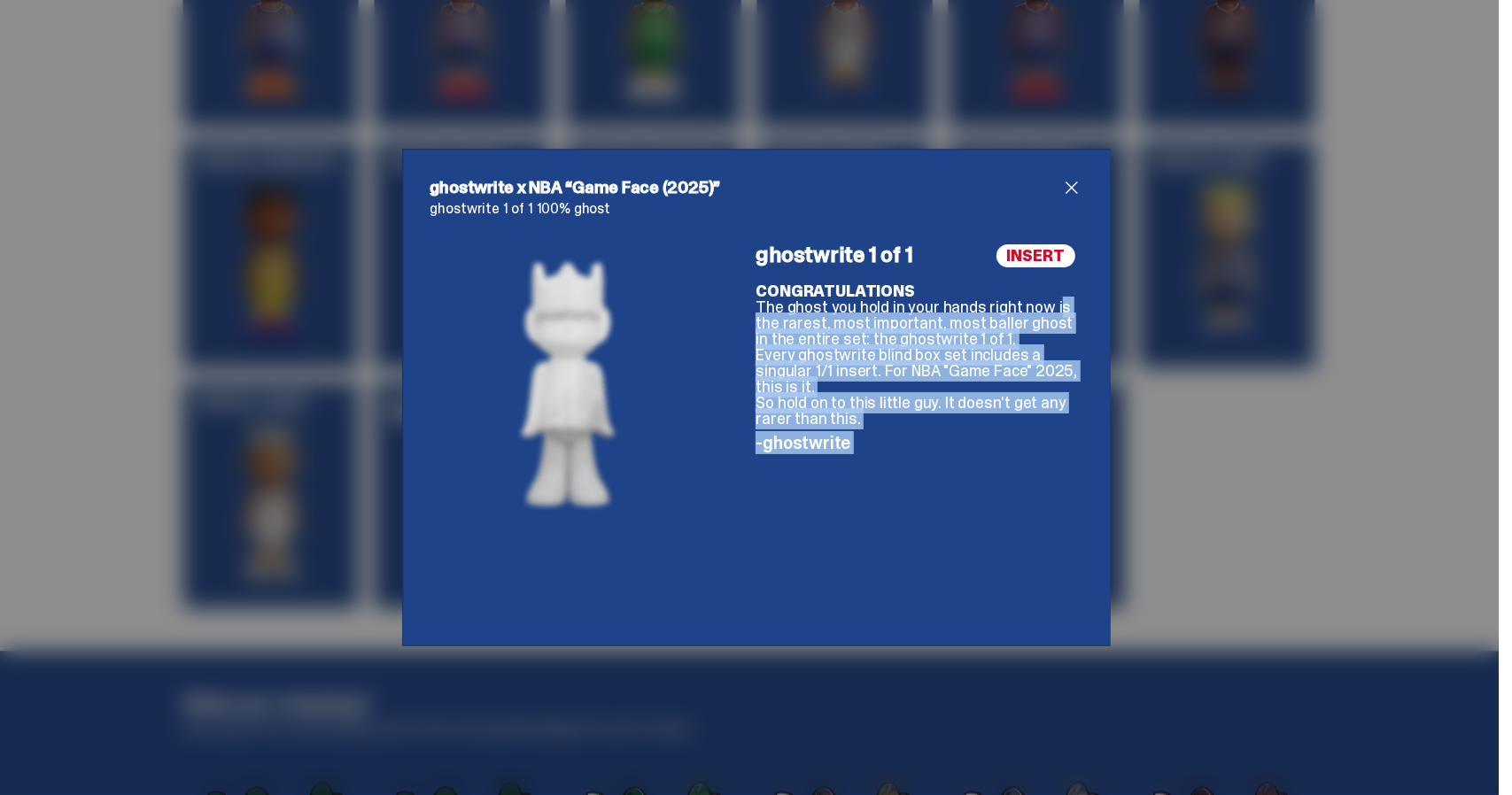
drag, startPoint x: 1076, startPoint y: 474, endPoint x: 1044, endPoint y: 305, distance: 172.0
click at [1044, 305] on div "ghostwrite x NBA “Game Face (2025)” ghostwrite 1 of 1 100% ghost INSERT ghostwr…" at bounding box center [756, 398] width 709 height 498
click at [1044, 305] on p "CONGRATULATIONS The ghost you hold in your hands right now is the rarest, most …" at bounding box center [918, 355] width 326 height 144
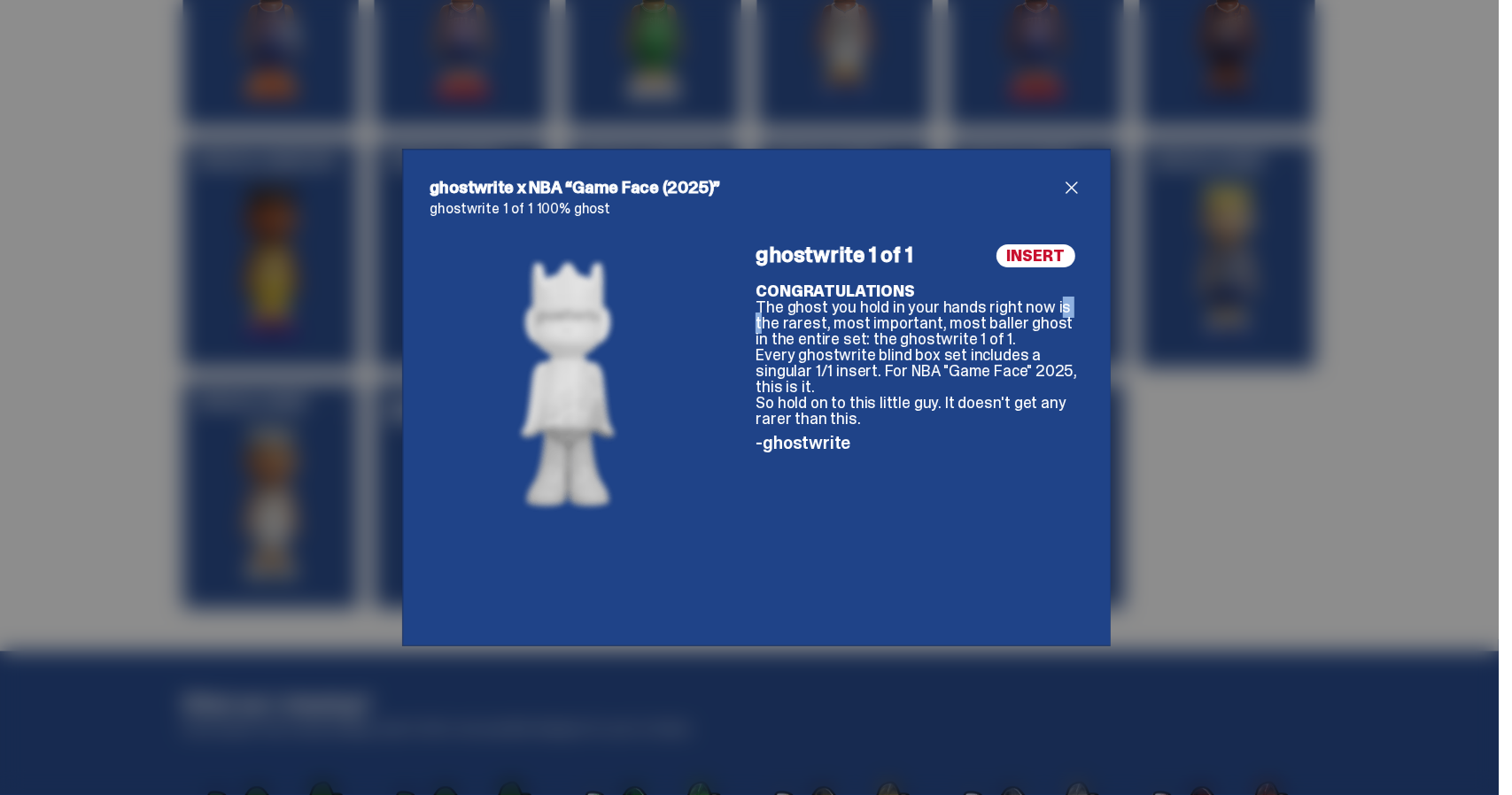
click at [1044, 305] on p "CONGRATULATIONS The ghost you hold in your hands right now is the rarest, most …" at bounding box center [918, 355] width 326 height 144
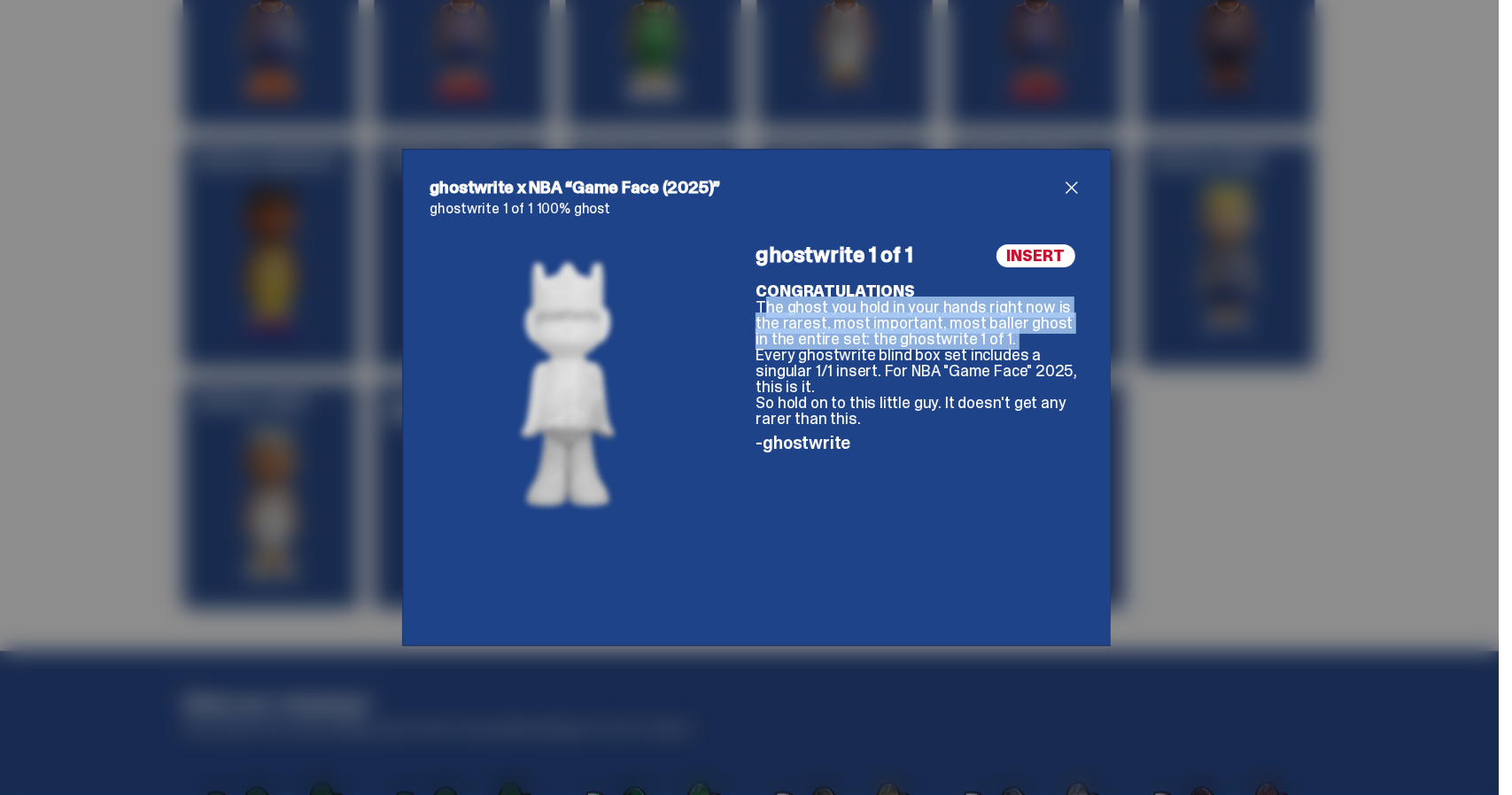
drag, startPoint x: 1044, startPoint y: 305, endPoint x: 1050, endPoint y: 339, distance: 34.5
click at [1050, 339] on p "CONGRATULATIONS The ghost you hold in your hands right now is the rarest, most …" at bounding box center [918, 355] width 326 height 144
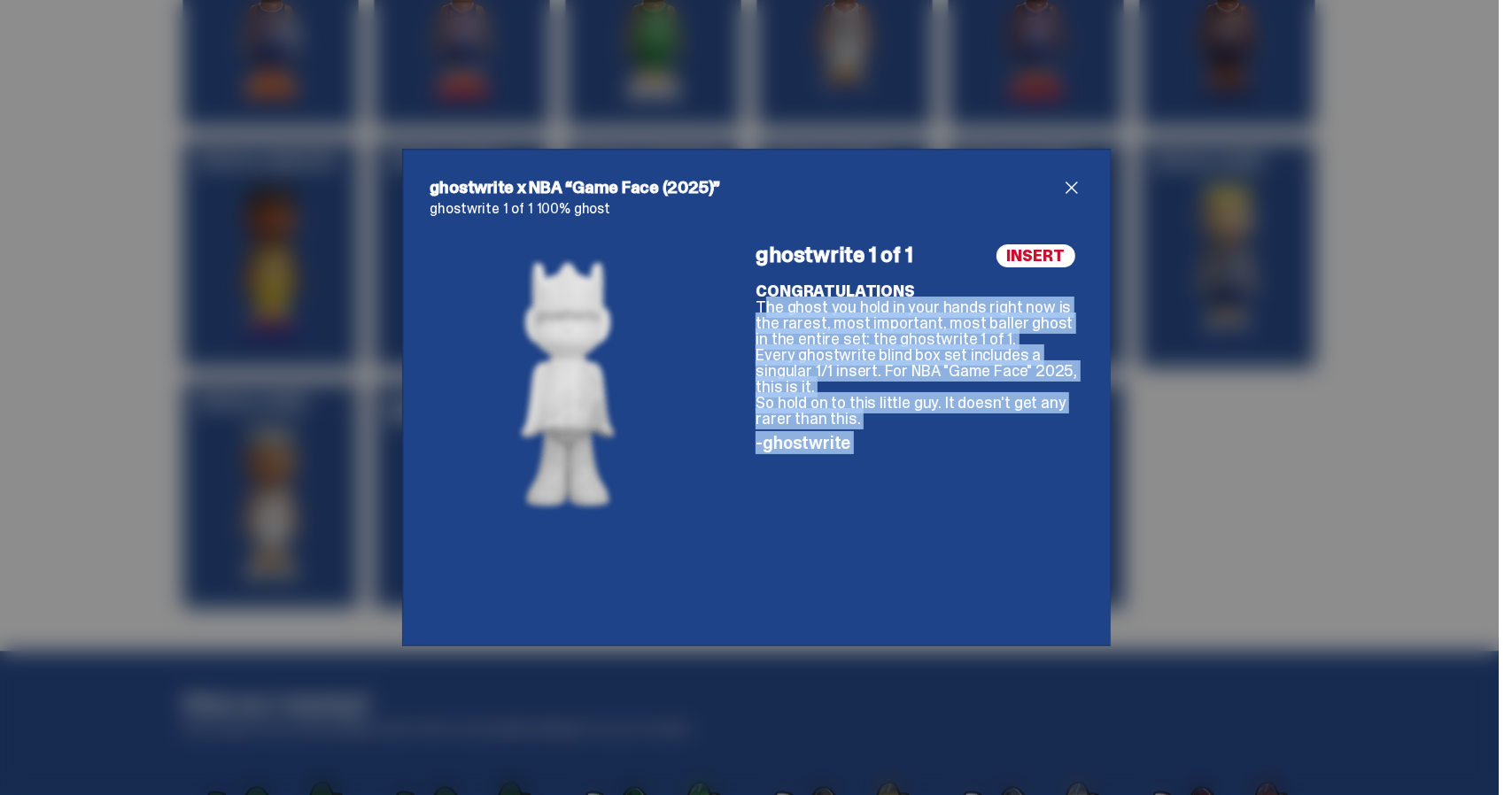
drag, startPoint x: 1050, startPoint y: 339, endPoint x: 1015, endPoint y: 446, distance: 112.6
click at [1015, 446] on div "INSERT ghostwrite 1 of 1 CONGRATULATIONS The ghost you hold in your hands right…" at bounding box center [918, 431] width 326 height 374
click at [1015, 446] on p "-ghostwrite" at bounding box center [918, 443] width 326 height 18
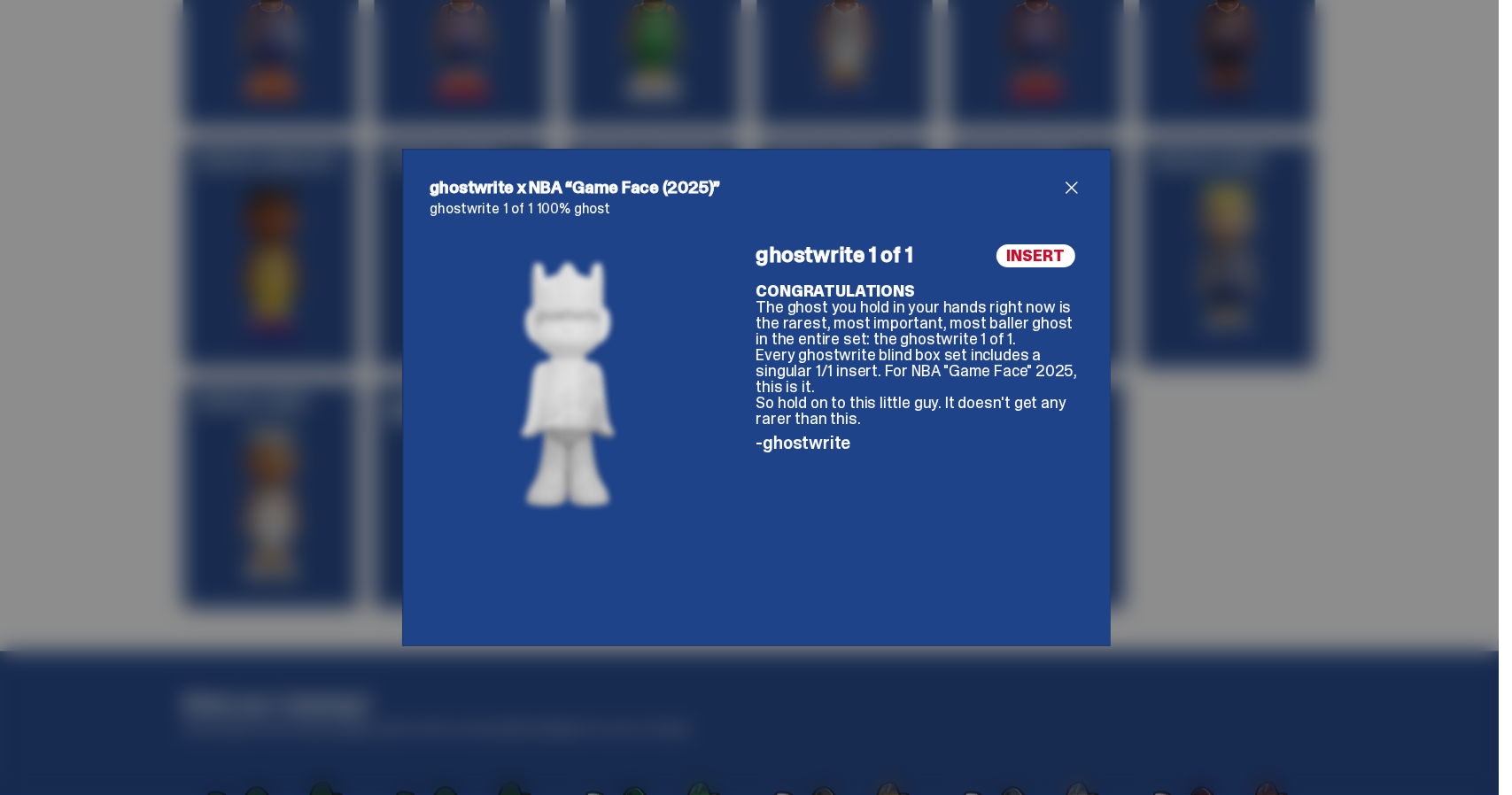
click at [1015, 446] on p "-ghostwrite" at bounding box center [918, 443] width 326 height 18
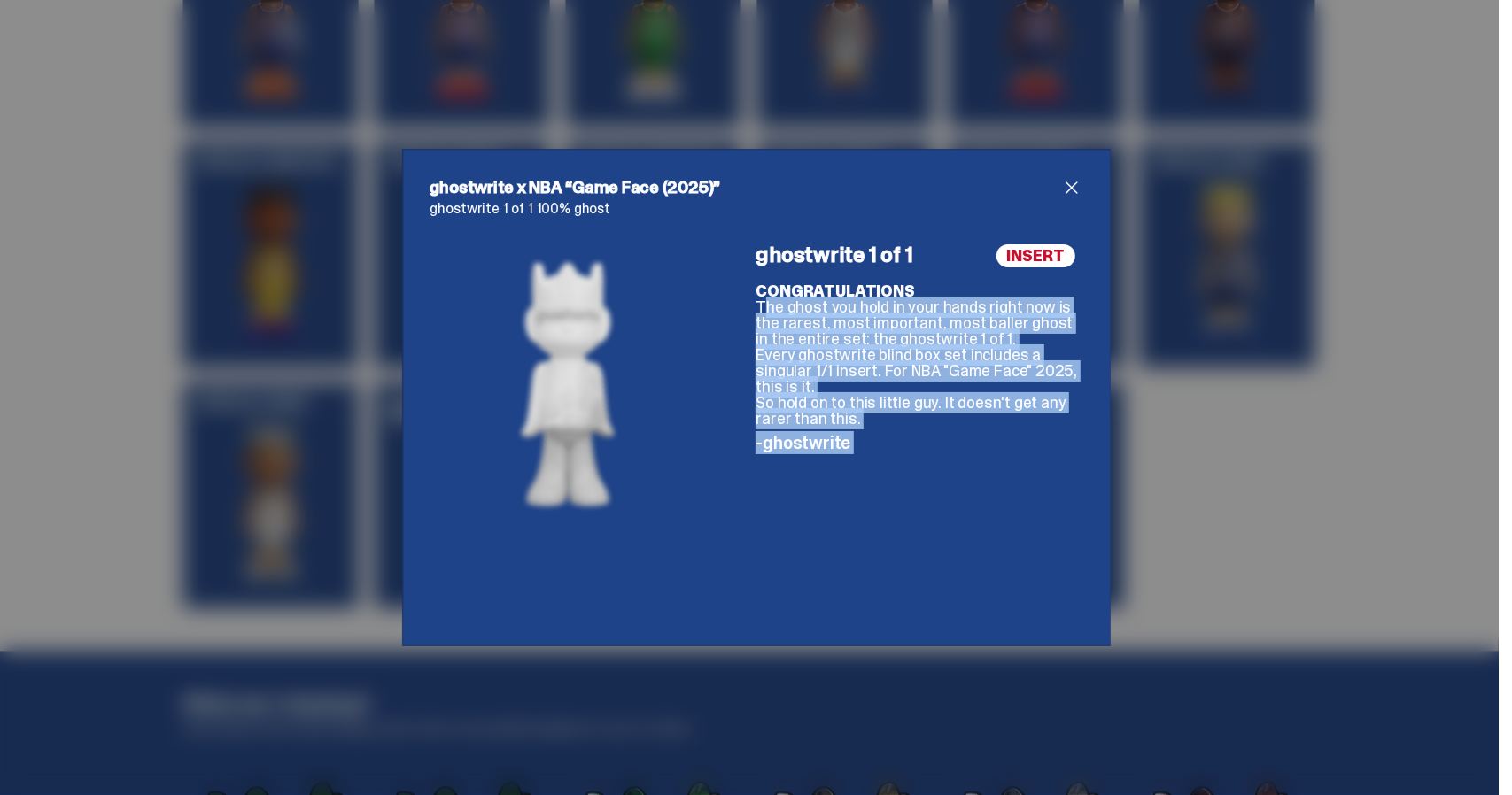
drag, startPoint x: 1015, startPoint y: 446, endPoint x: 996, endPoint y: 329, distance: 118.5
click at [996, 329] on div "INSERT ghostwrite 1 of 1 CONGRATULATIONS The ghost you hold in your hands right…" at bounding box center [918, 431] width 326 height 374
click at [996, 329] on p "CONGRATULATIONS The ghost you hold in your hands right now is the rarest, most …" at bounding box center [918, 355] width 326 height 144
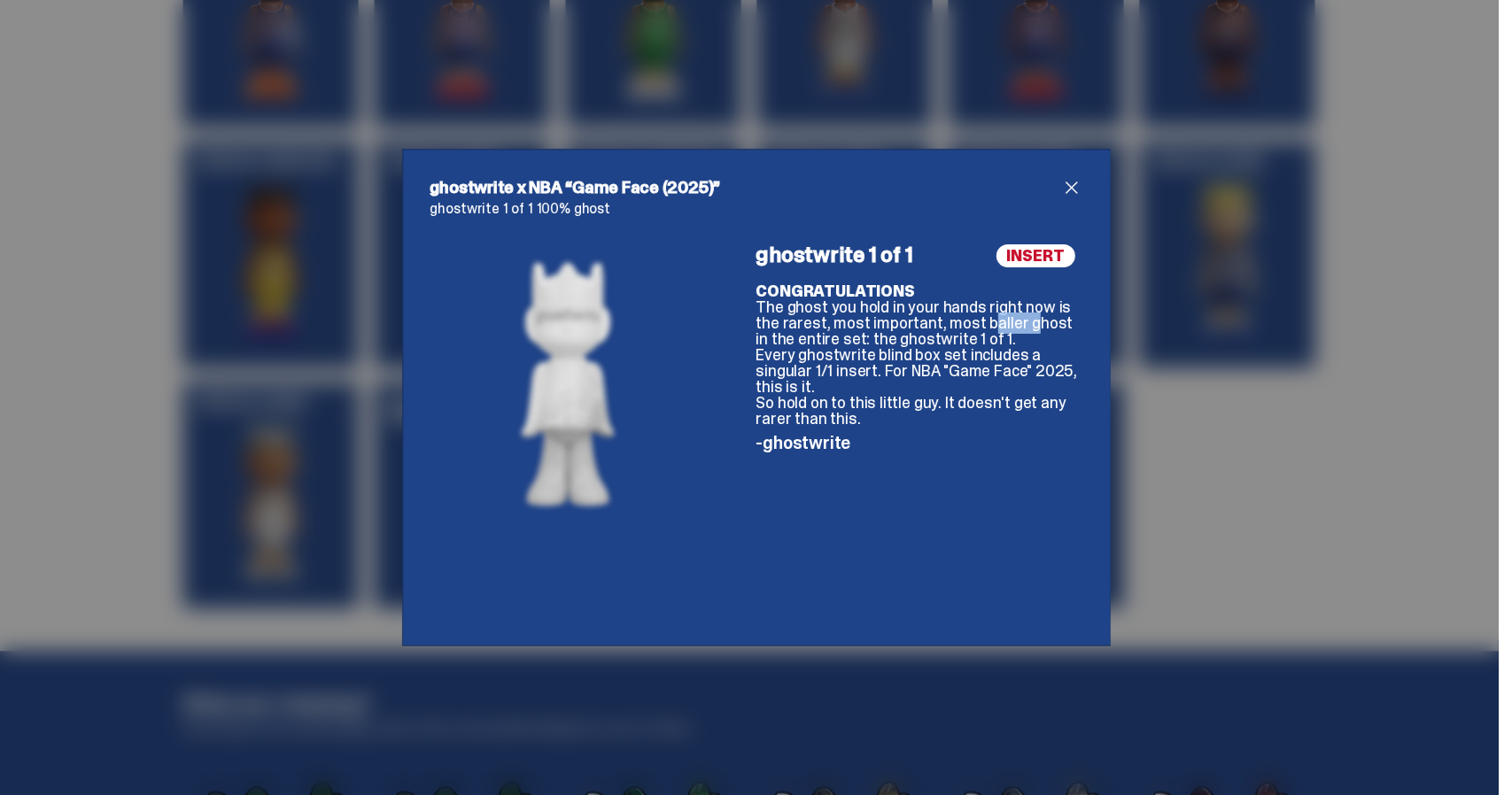
click at [996, 329] on p "CONGRATULATIONS The ghost you hold in your hands right now is the rarest, most …" at bounding box center [918, 355] width 326 height 144
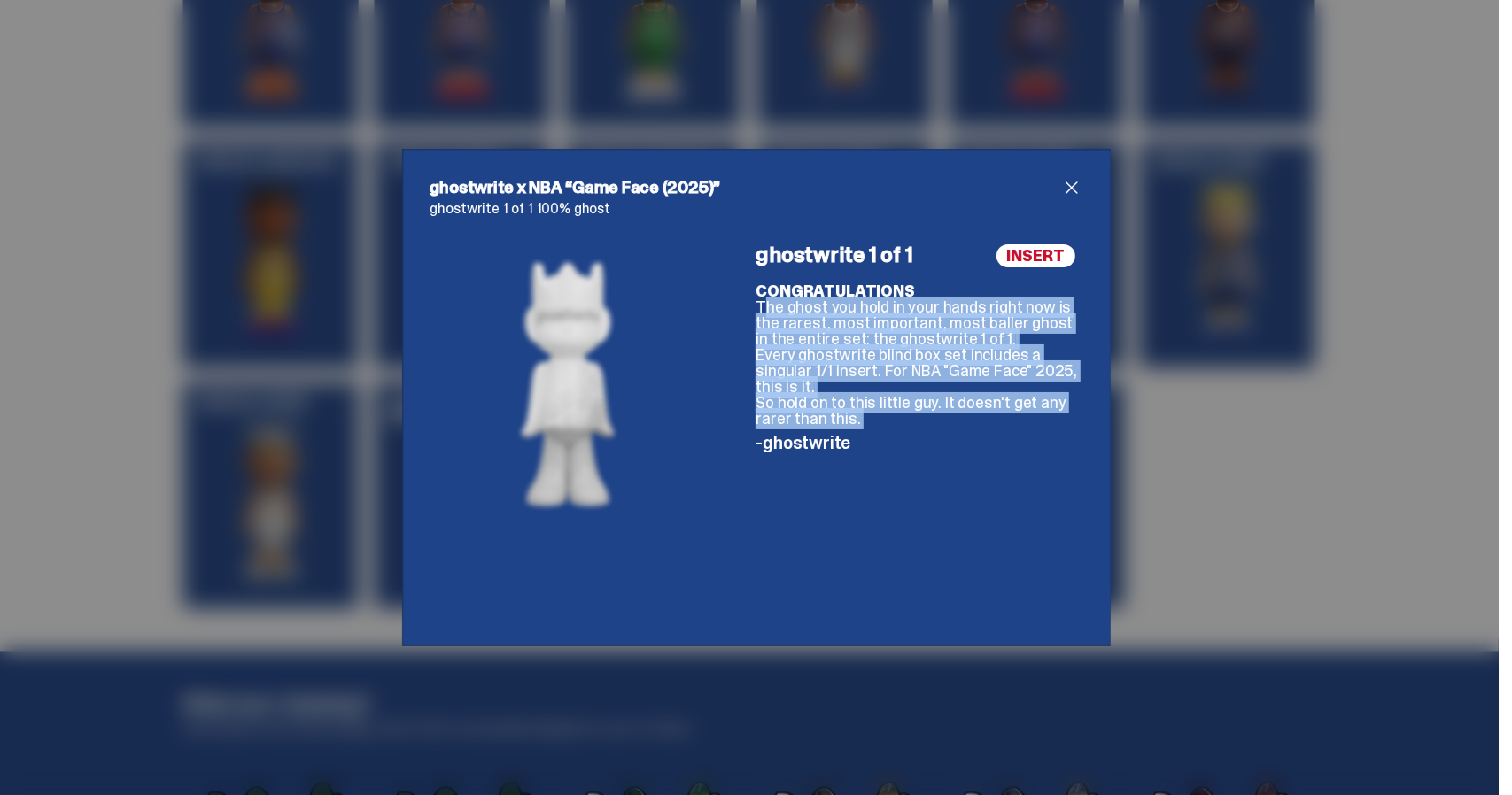
drag, startPoint x: 996, startPoint y: 329, endPoint x: 888, endPoint y: 428, distance: 146.5
click at [888, 428] on div "INSERT ghostwrite 1 of 1 CONGRATULATIONS The ghost you hold in your hands right…" at bounding box center [918, 431] width 326 height 374
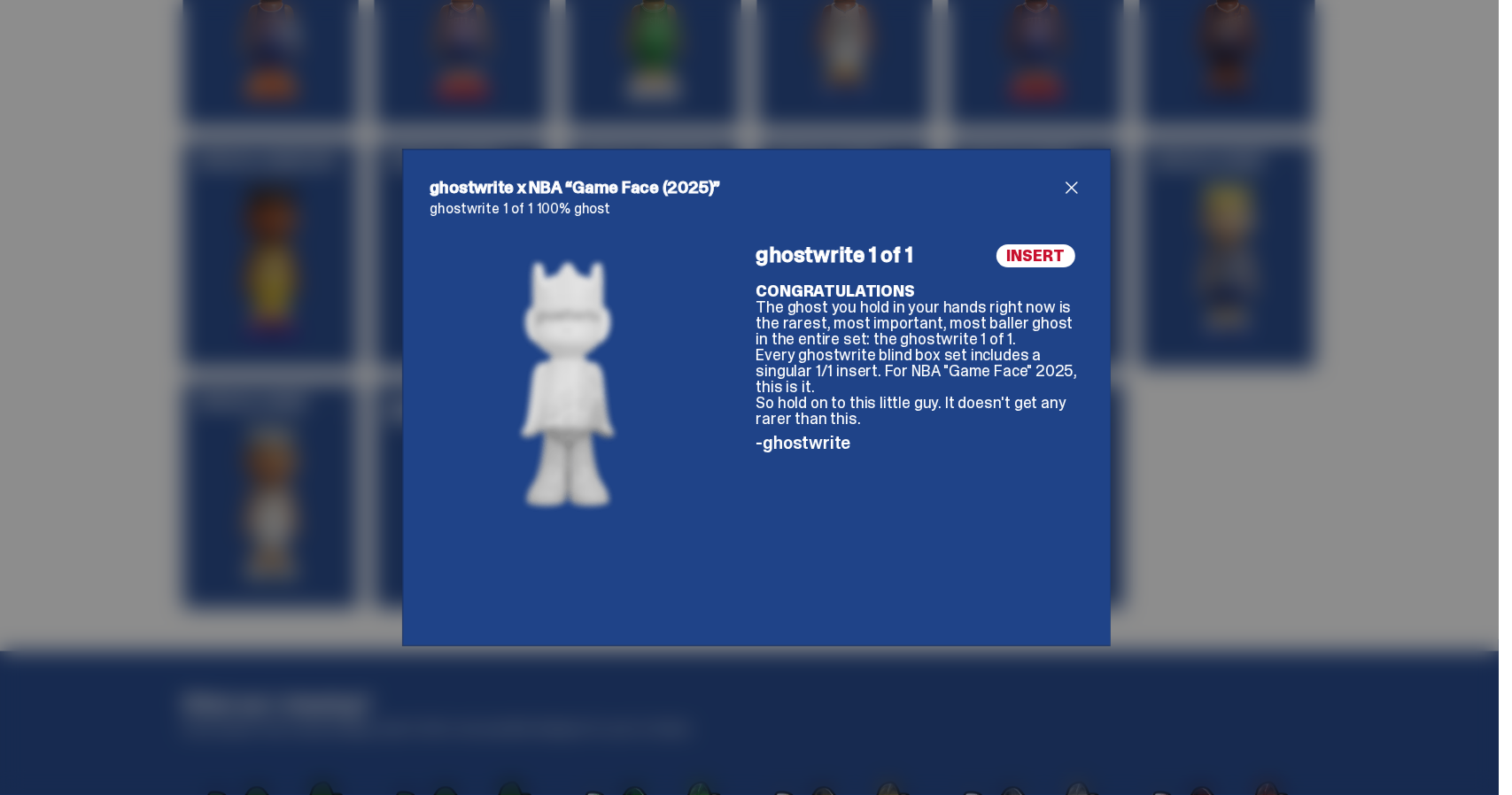
click at [1067, 191] on span "close" at bounding box center [1071, 187] width 21 height 21
